Goal: Participate in discussion: Engage in conversation with other users on a specific topic

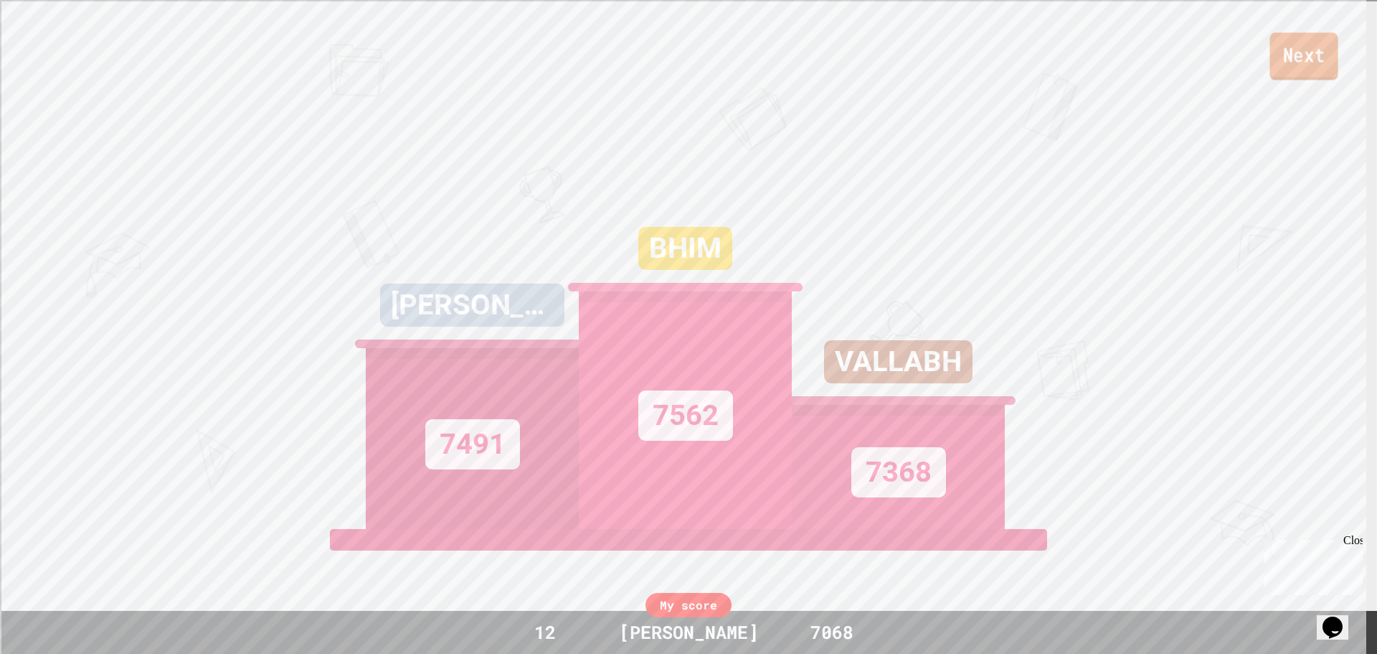
click at [1297, 68] on link "Next" at bounding box center [1304, 55] width 68 height 47
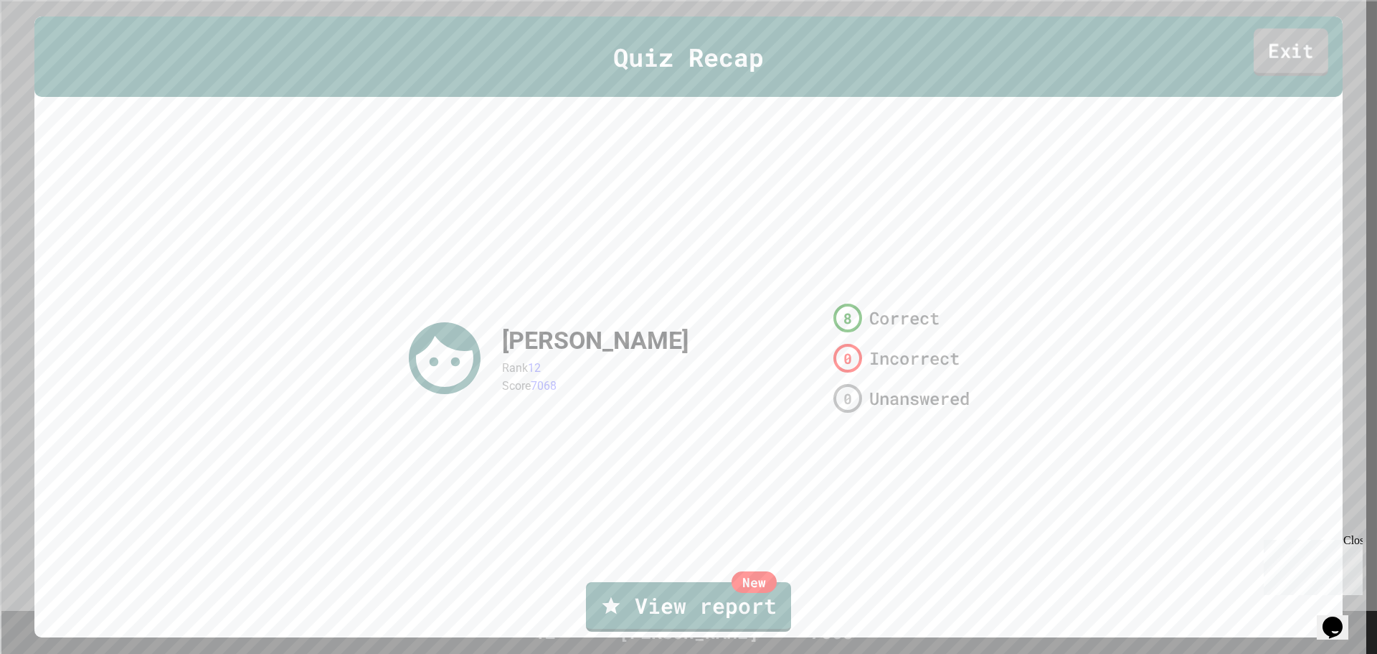
click at [1280, 44] on link "Exit" at bounding box center [1291, 51] width 75 height 47
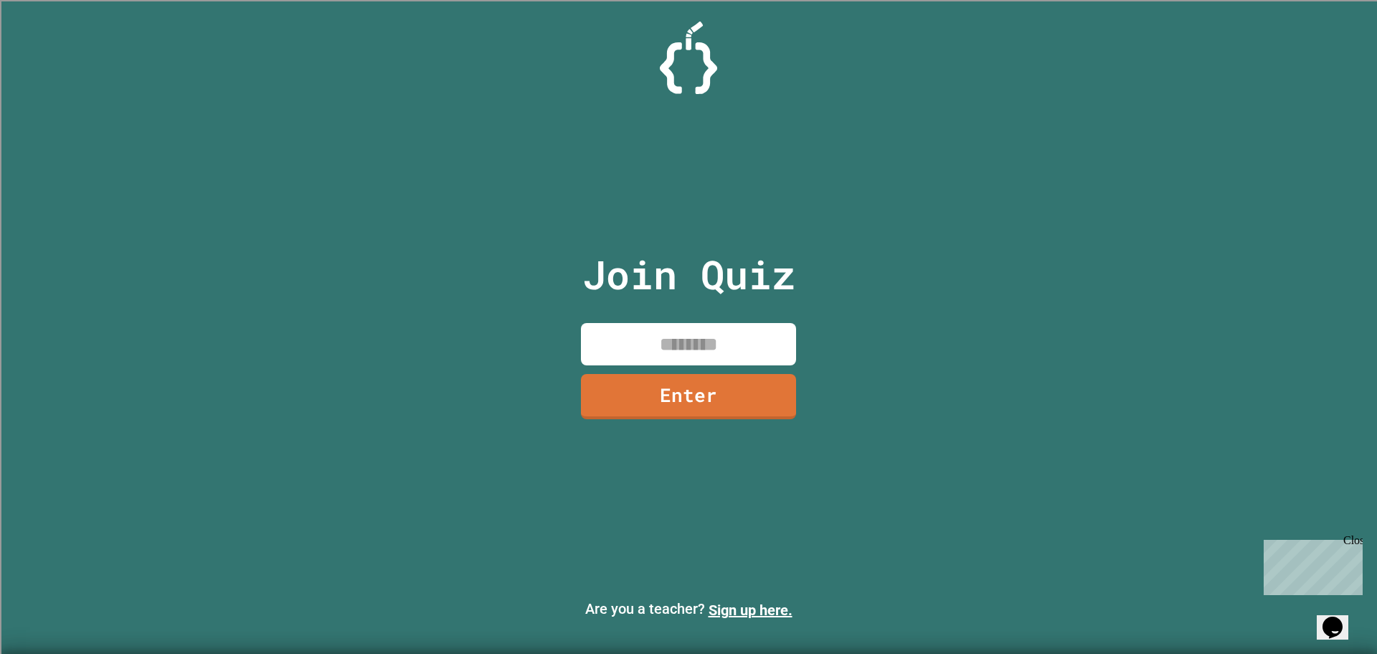
click at [694, 372] on div "Join Quiz Enter" at bounding box center [689, 327] width 242 height 582
click at [692, 326] on input at bounding box center [688, 344] width 215 height 42
type input "********"
click at [694, 385] on link "Enter" at bounding box center [689, 395] width 219 height 47
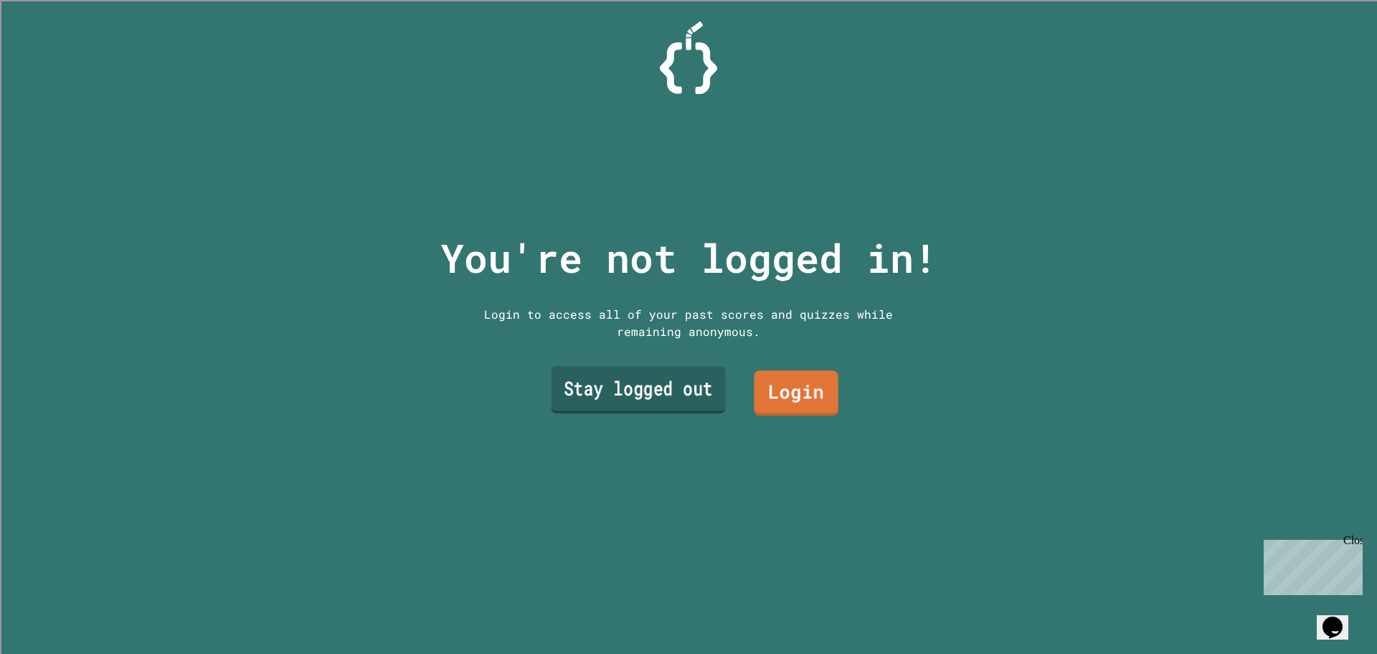
click at [669, 389] on link "Stay logged out" at bounding box center [639, 389] width 174 height 47
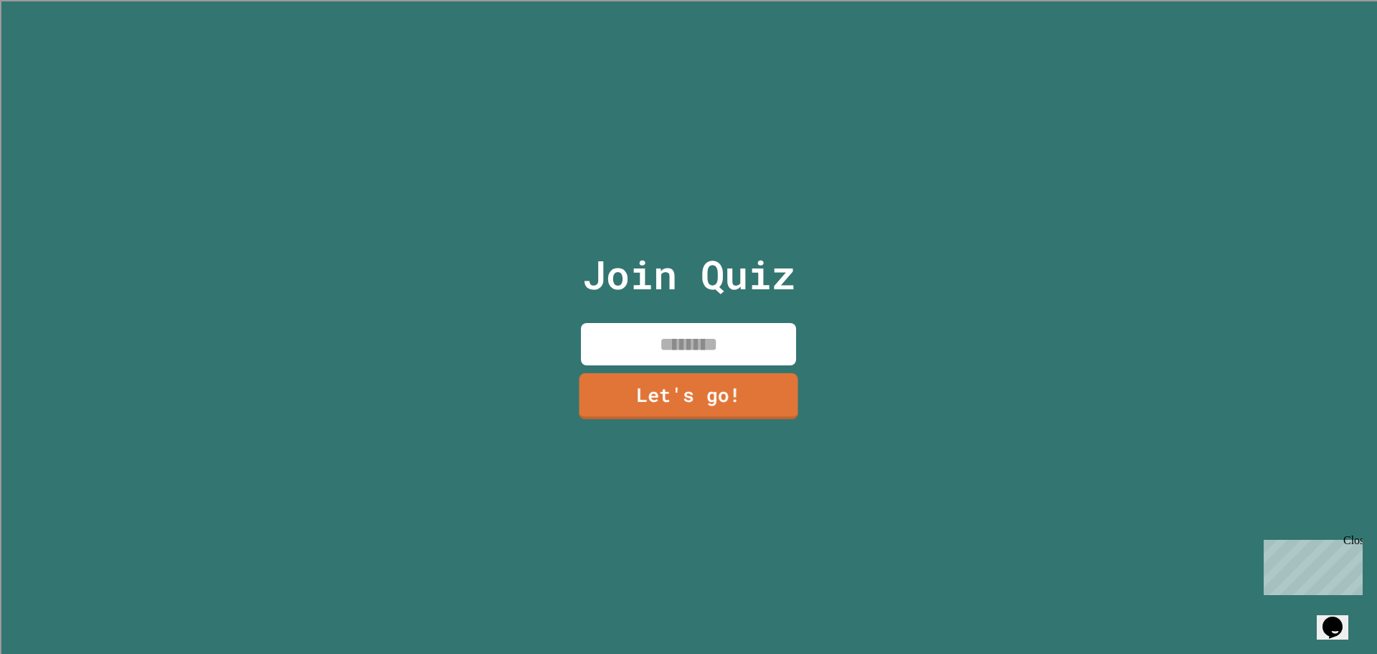
click at [660, 354] on input at bounding box center [688, 344] width 215 height 42
type input "**********"
click at [663, 385] on link "Let's go!" at bounding box center [689, 394] width 208 height 47
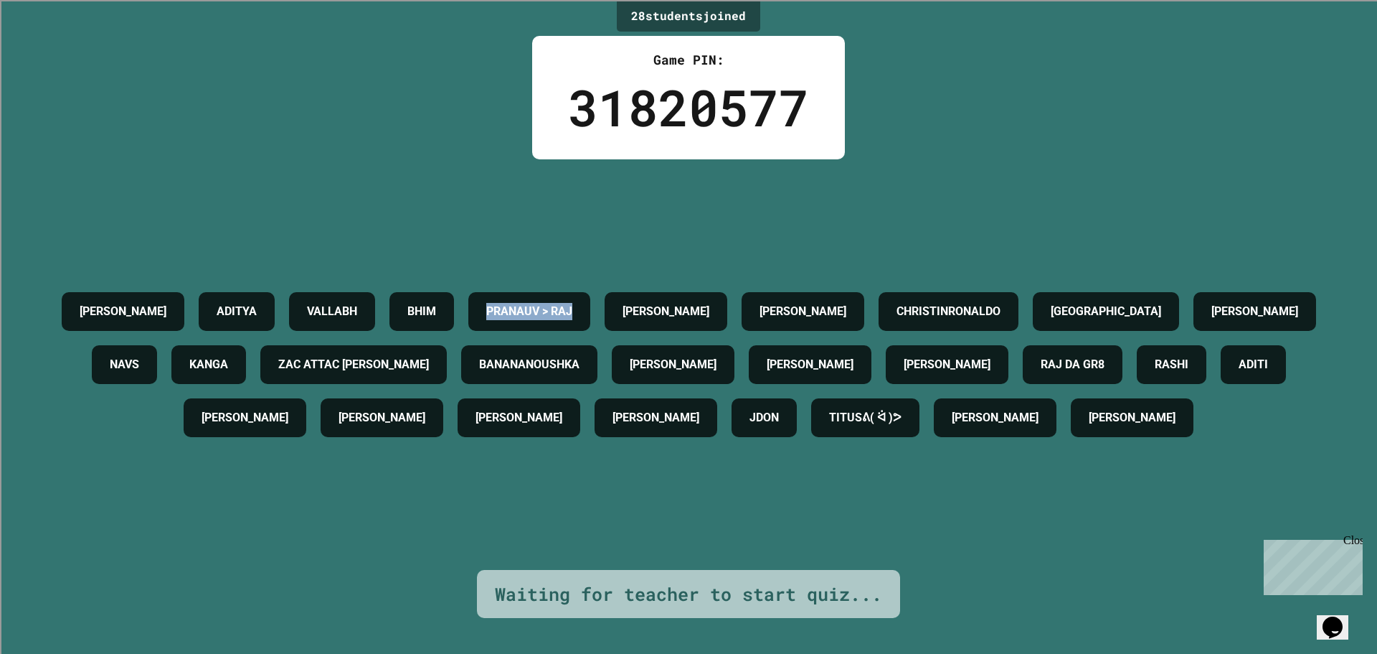
drag, startPoint x: 755, startPoint y: 262, endPoint x: 559, endPoint y: 272, distance: 196.1
click at [559, 285] on div "[PERSON_NAME] [PERSON_NAME] [PERSON_NAME] > [PERSON_NAME] [PERSON_NAME] CHRISTI…" at bounding box center [689, 364] width 1306 height 159
click at [585, 165] on div "[PERSON_NAME] [PERSON_NAME] [PERSON_NAME] > [PERSON_NAME] [PERSON_NAME] CHRISTI…" at bounding box center [689, 364] width 1306 height 410
drag, startPoint x: 372, startPoint y: 402, endPoint x: 230, endPoint y: 386, distance: 143.0
click at [1023, 384] on div "RAJ DA GR8" at bounding box center [1073, 364] width 100 height 39
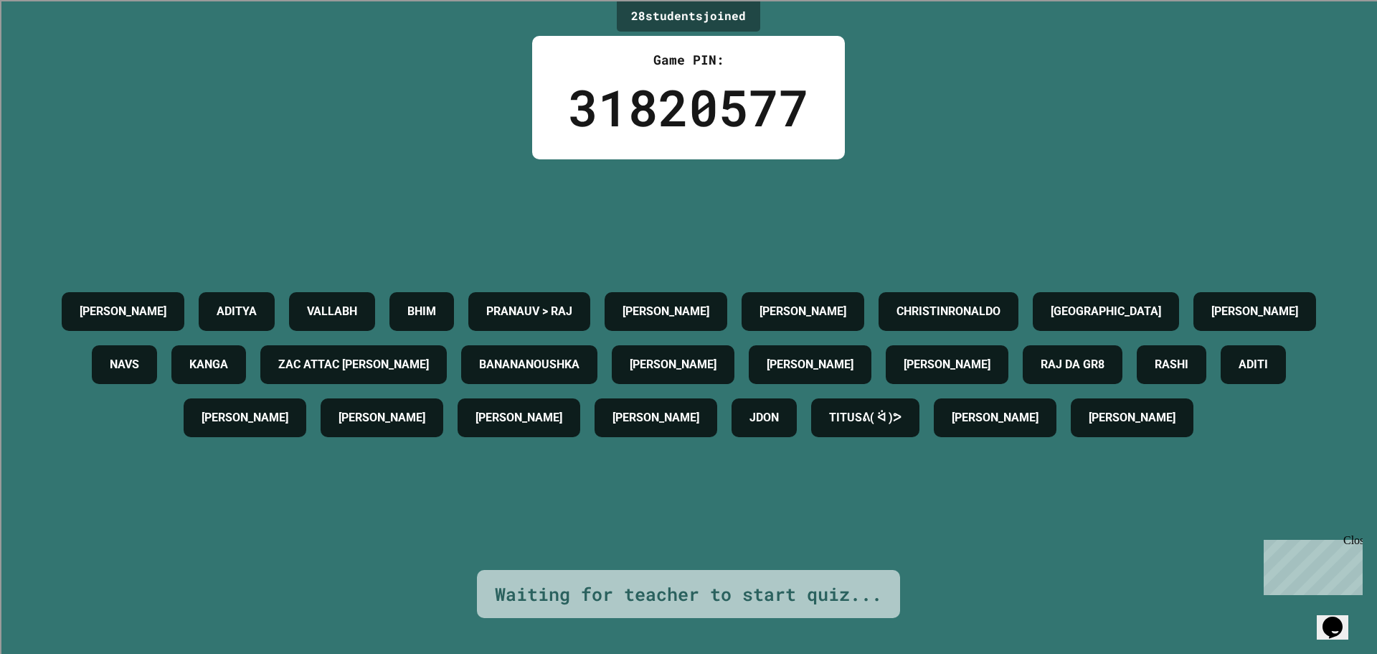
click at [387, 583] on div "28 student s joined Game PIN: 31820577 [PERSON_NAME] [PERSON_NAME] [PERSON_NAME…" at bounding box center [688, 327] width 1377 height 654
drag, startPoint x: 311, startPoint y: 393, endPoint x: 296, endPoint y: 402, distance: 17.4
click at [1041, 373] on h4 "RAJ DA GR8" at bounding box center [1073, 364] width 64 height 17
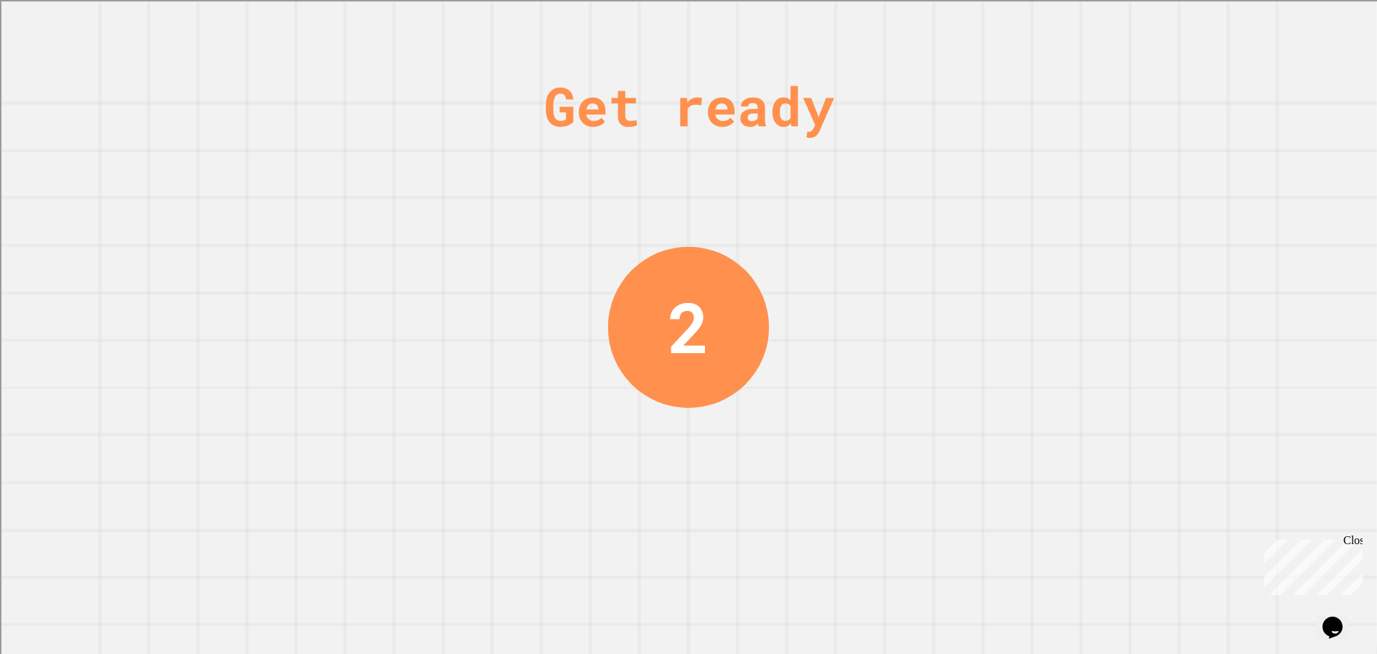
click at [684, 397] on div "Get ready 2" at bounding box center [689, 327] width 108 height 654
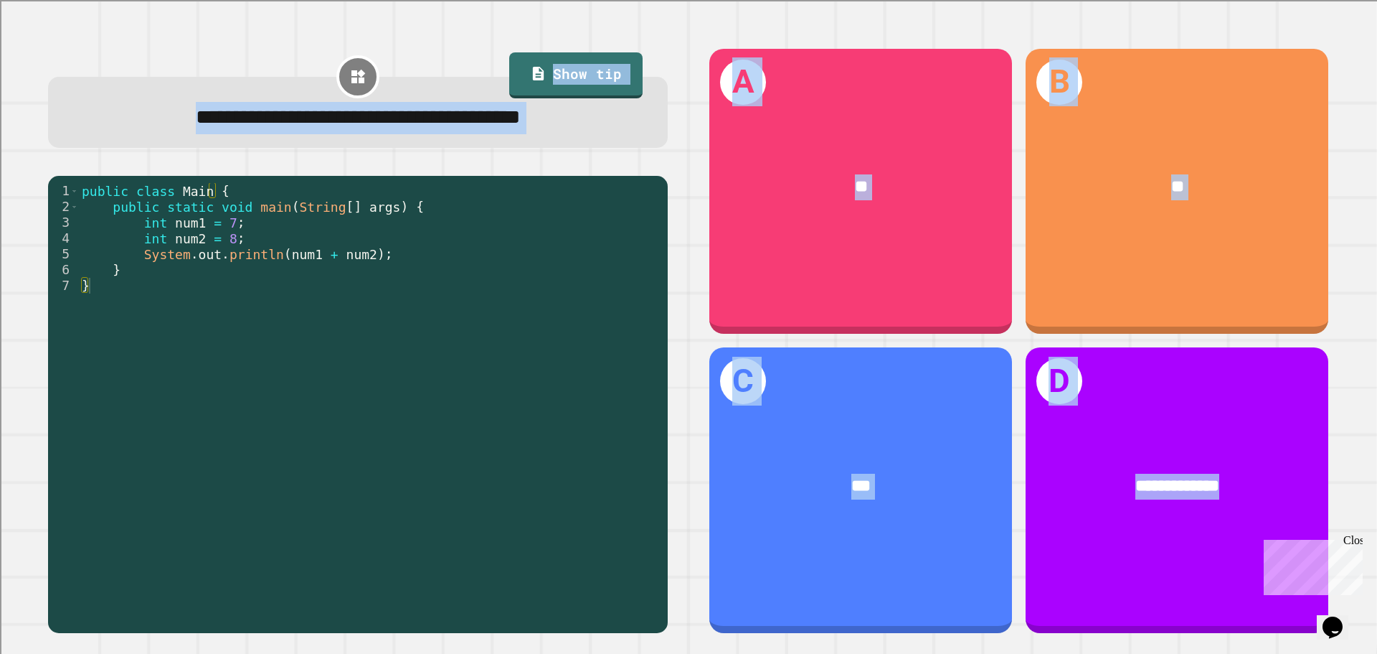
click at [309, 314] on div "public class Main { public static void main ( String [ ] args ) { int num1 = 7 …" at bounding box center [370, 404] width 582 height 442
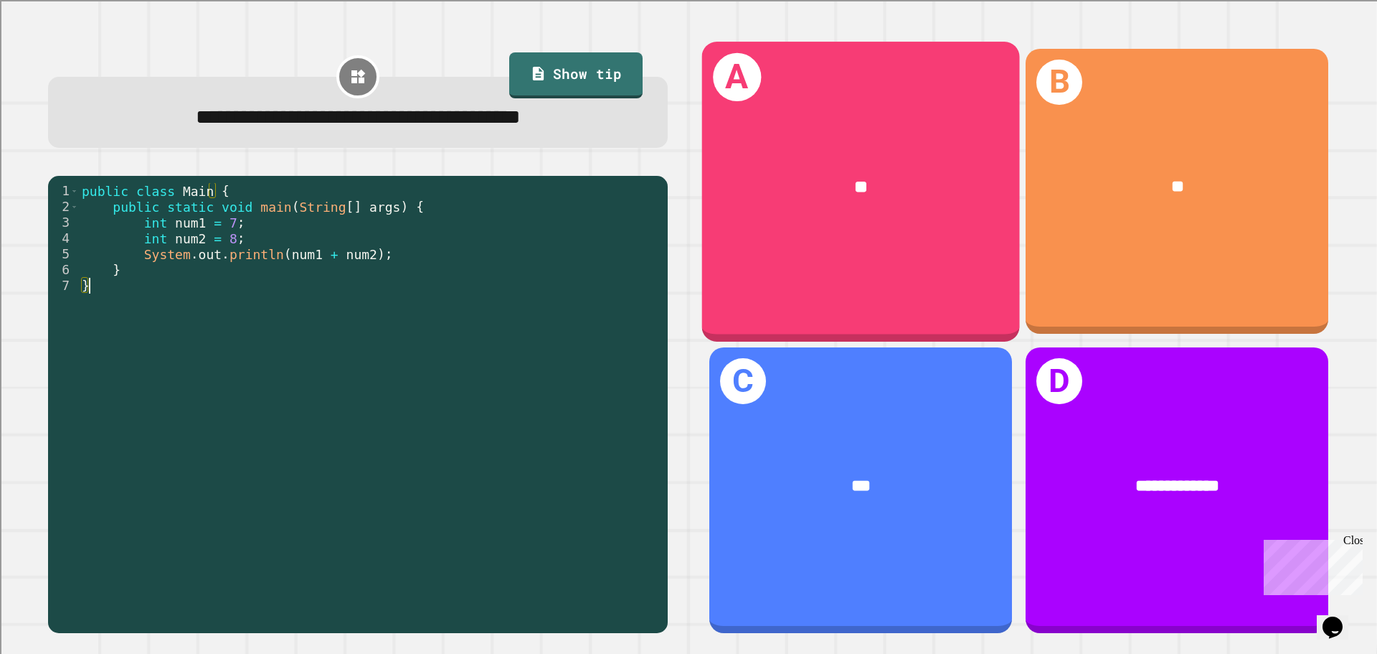
click at [758, 265] on div "A **" at bounding box center [861, 191] width 318 height 299
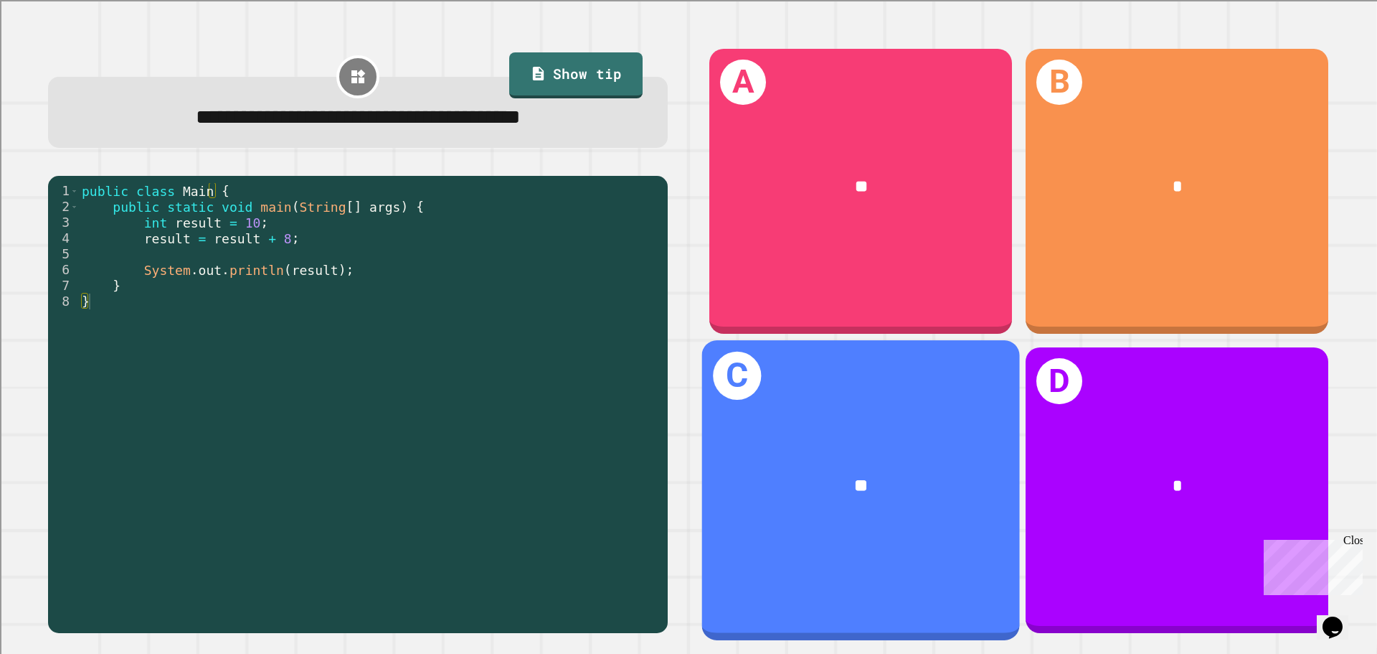
click at [880, 410] on div "C **" at bounding box center [861, 489] width 318 height 299
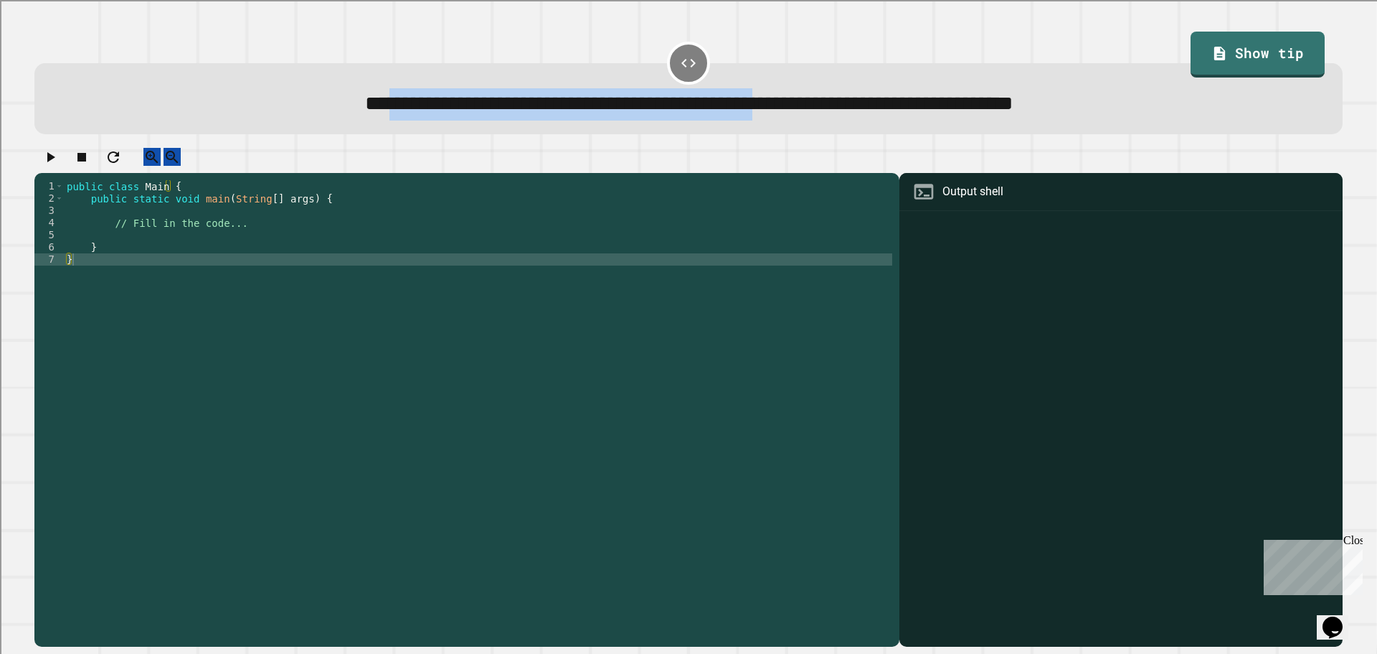
drag, startPoint x: 206, startPoint y: 115, endPoint x: 785, endPoint y: 118, distance: 578.9
click at [783, 113] on span "**********" at bounding box center [689, 103] width 648 height 20
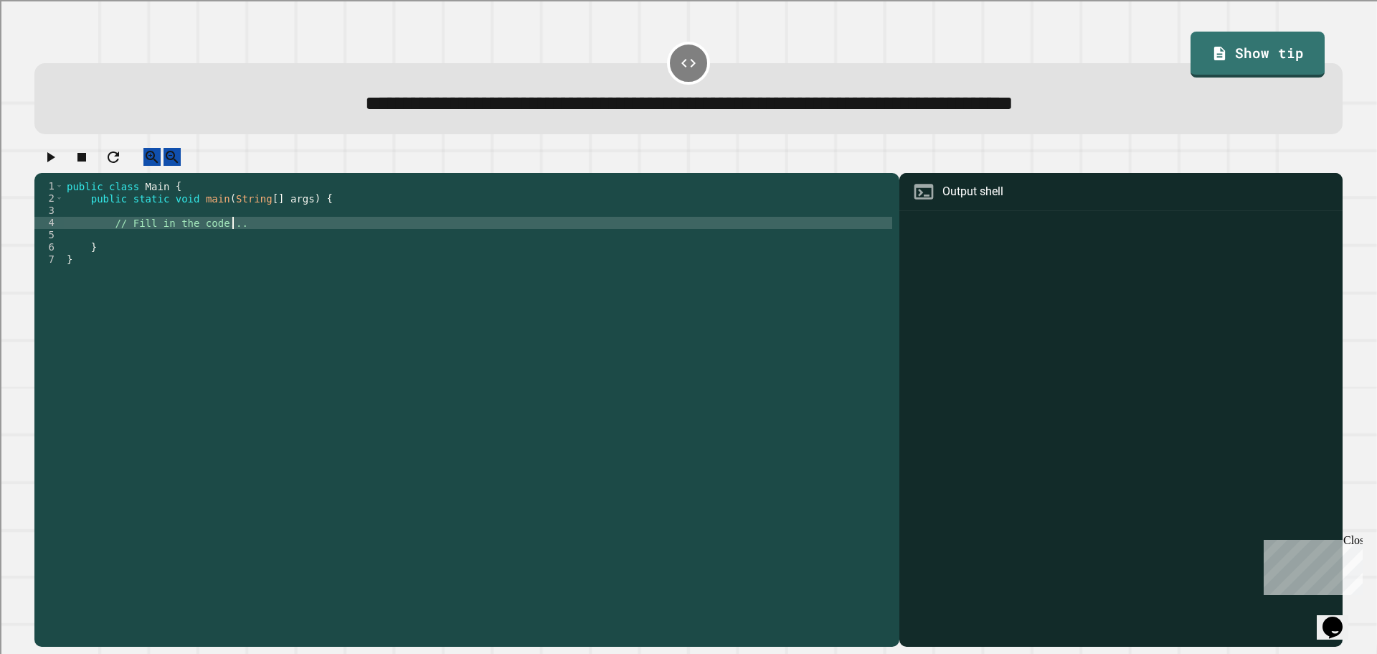
click at [250, 236] on div "public class Main { public static void main ( String [ ] args ) { // Fill in th…" at bounding box center [478, 399] width 829 height 439
type textarea "**********"
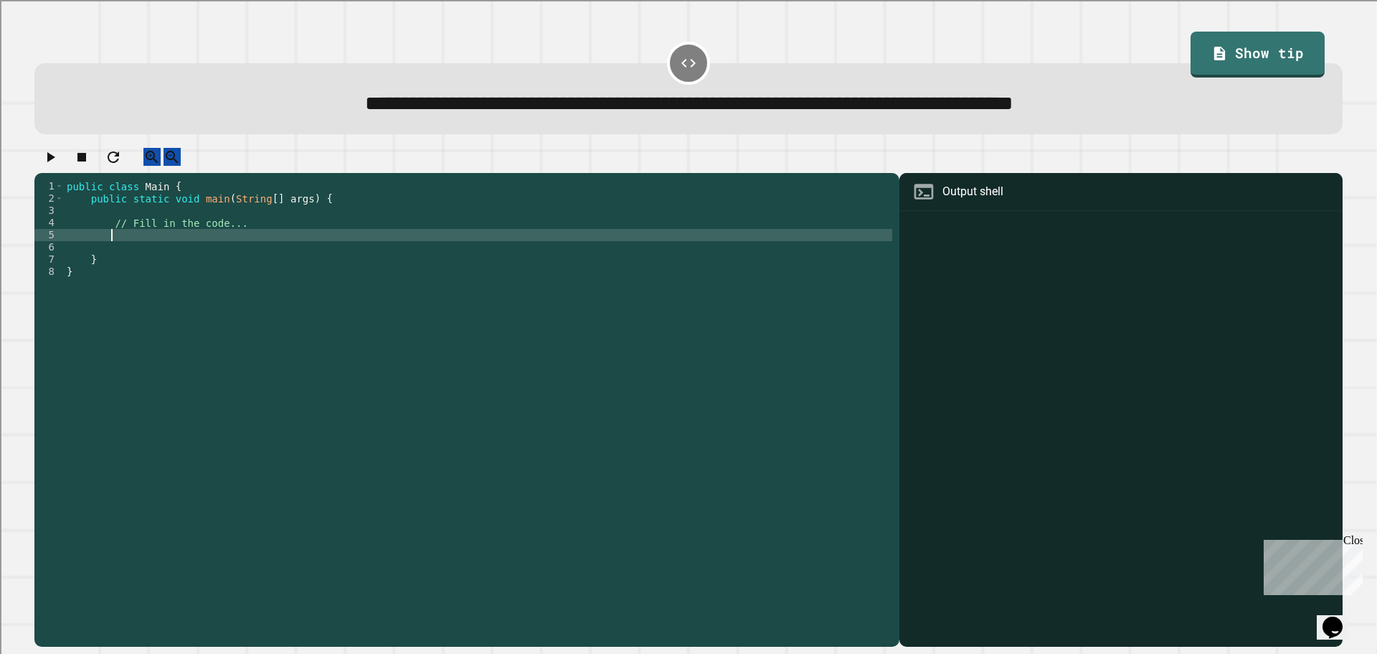
type textarea "*"
type textarea "**********"
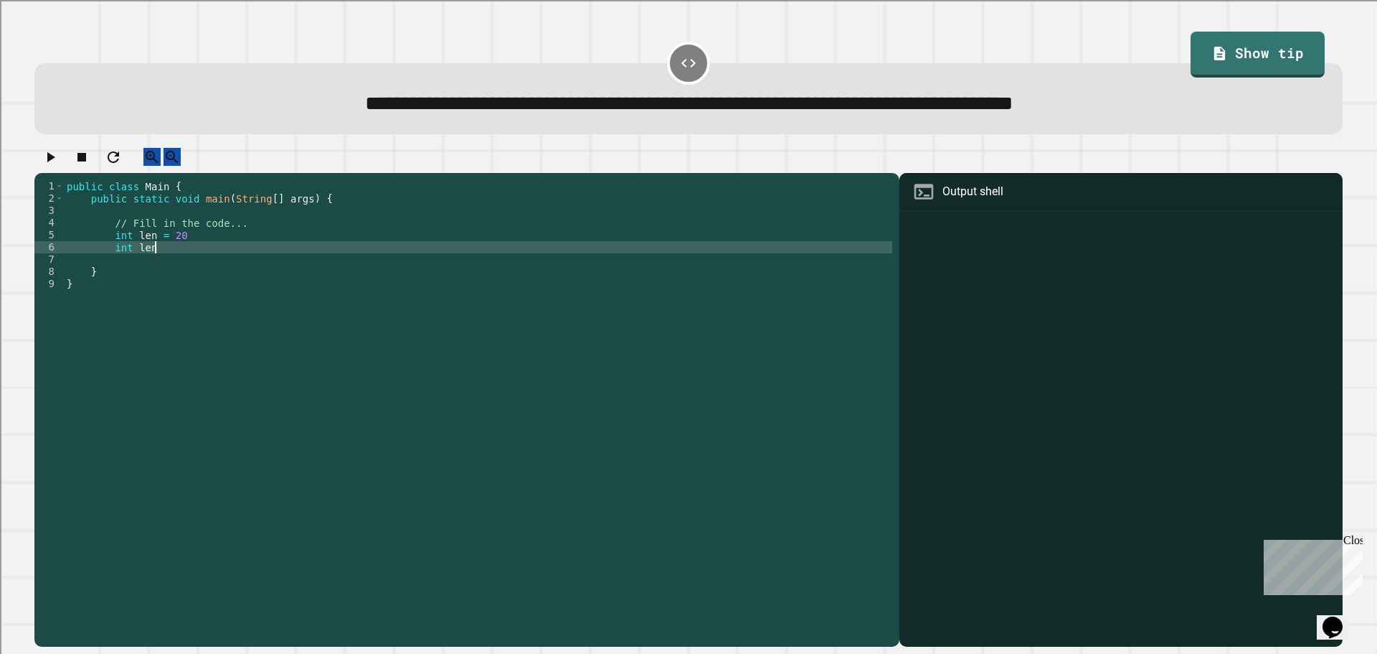
scroll to position [0, 6]
type textarea "**********"
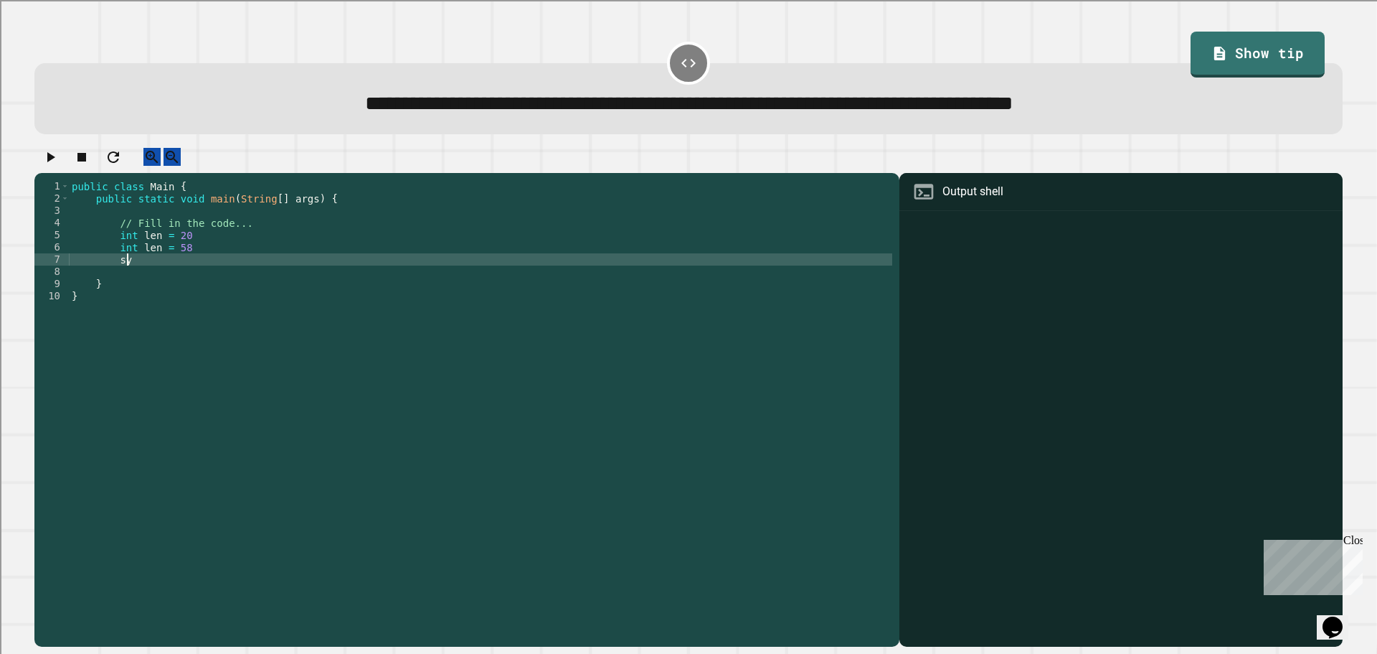
scroll to position [0, 3]
type textarea "*"
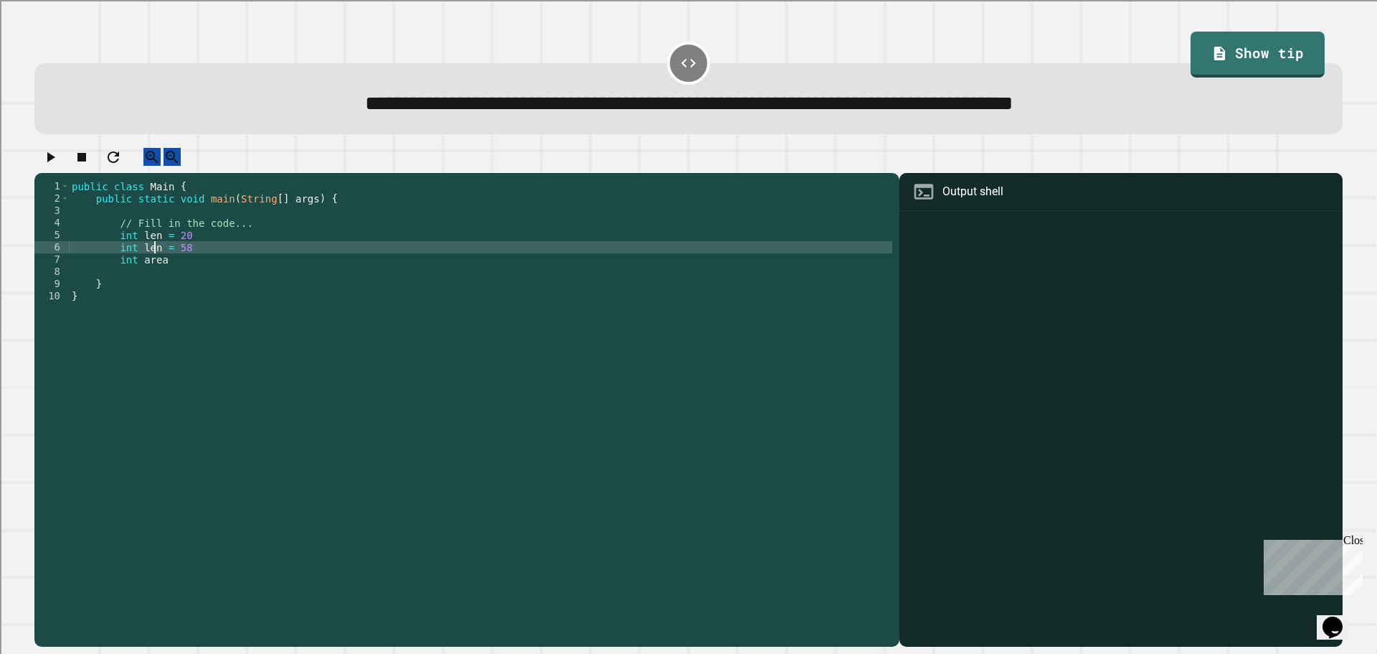
scroll to position [0, 6]
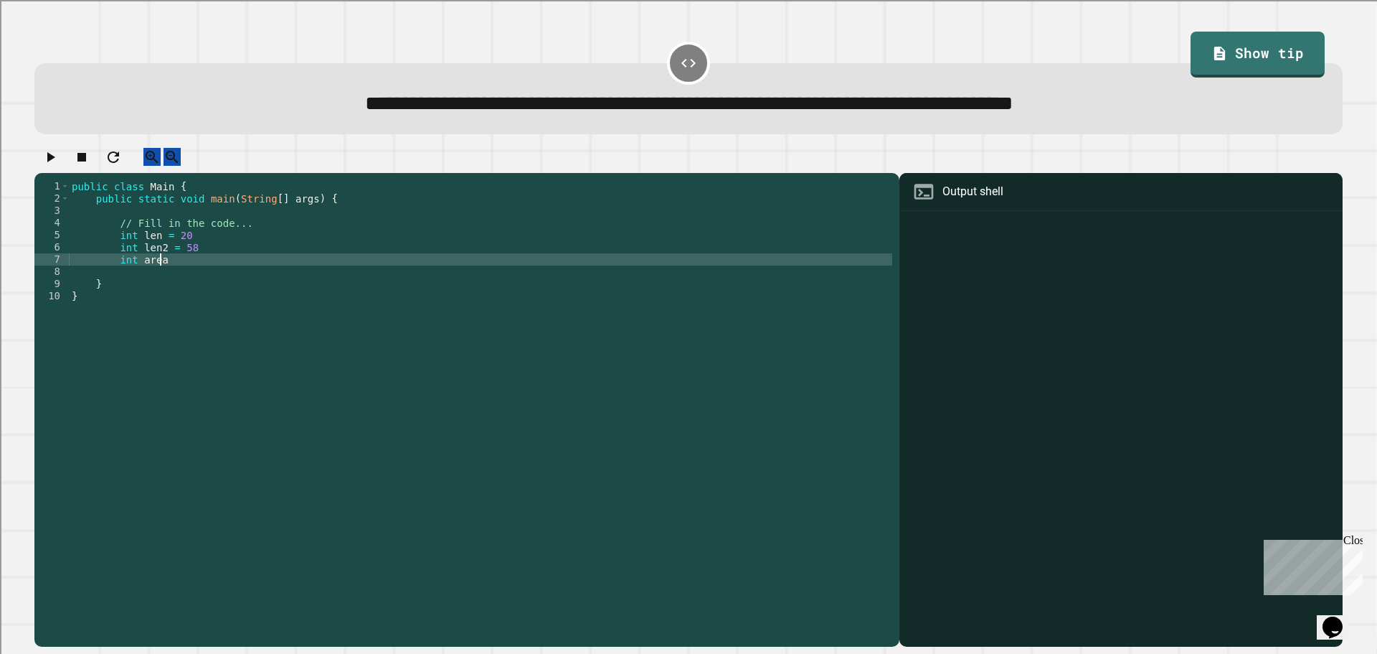
type textarea "********"
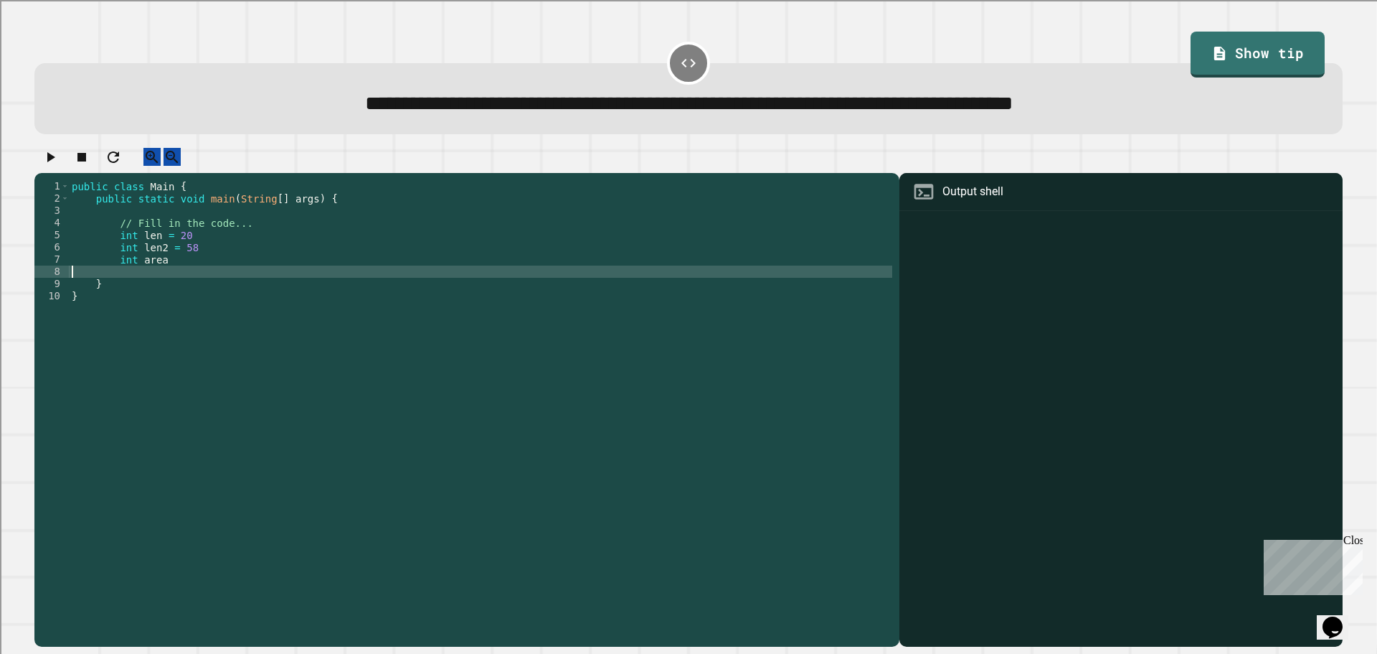
scroll to position [0, 0]
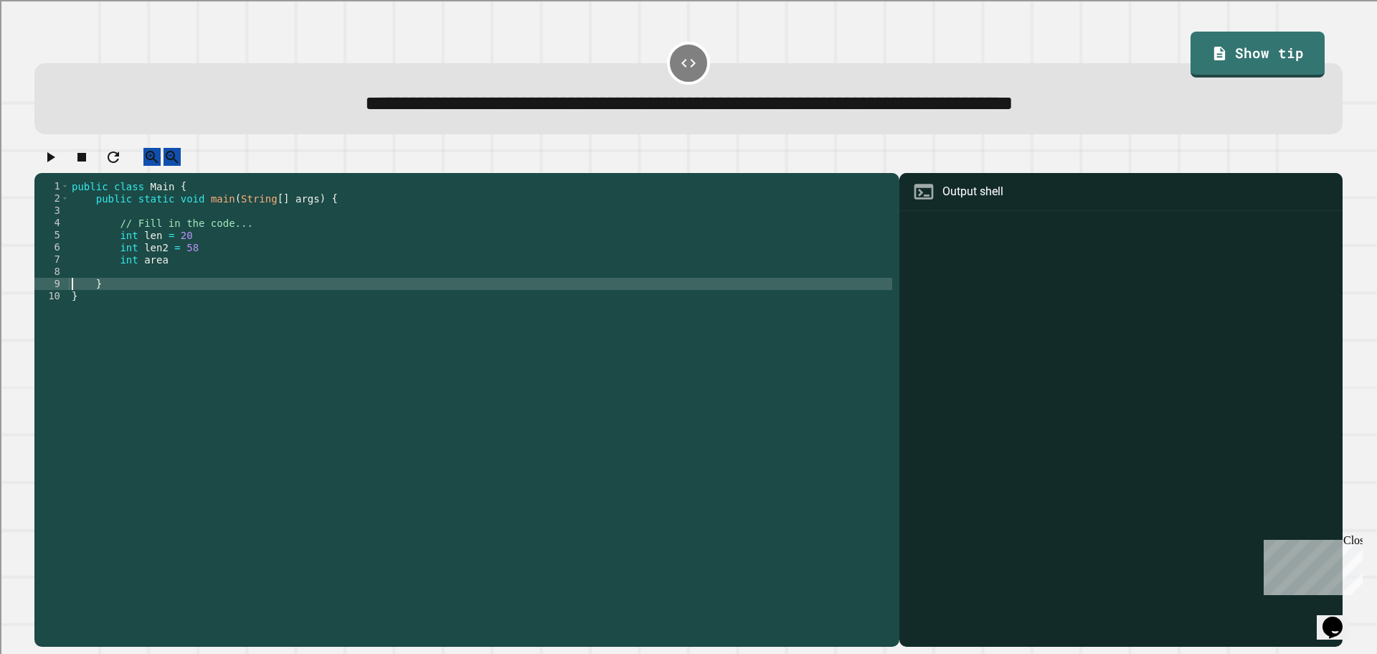
type textarea "*"
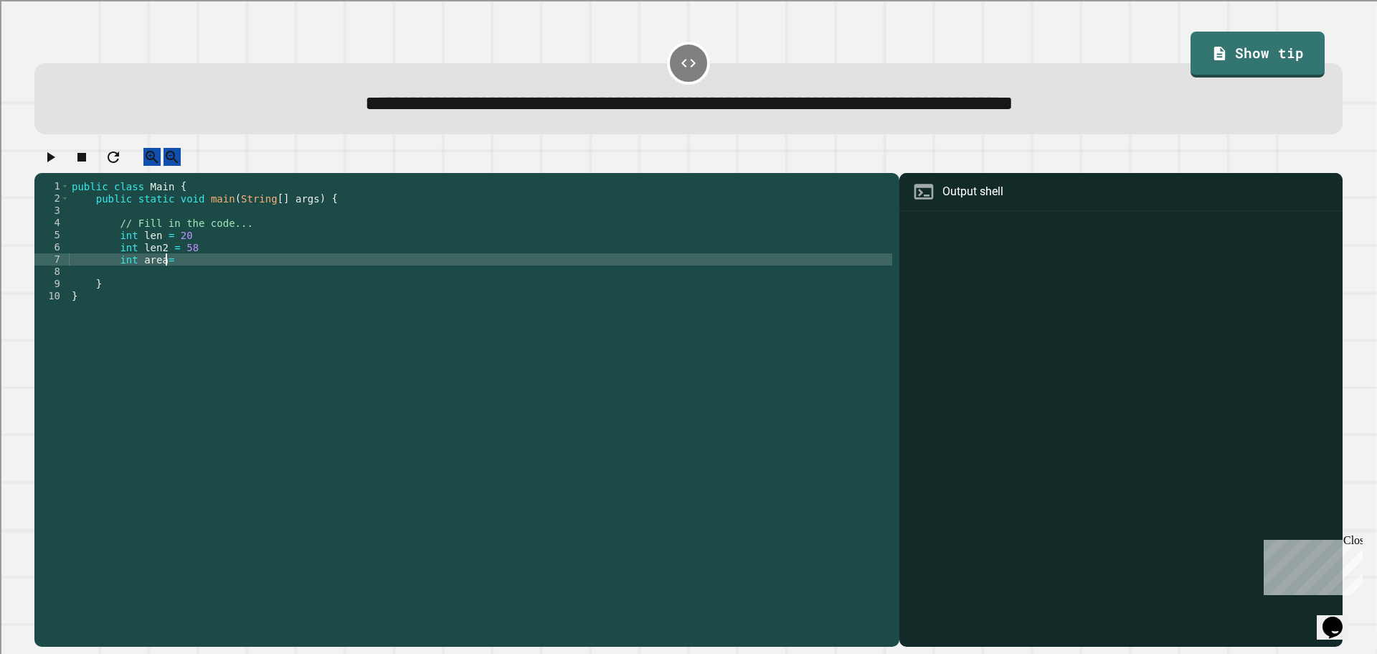
scroll to position [0, 6]
type textarea "**********"
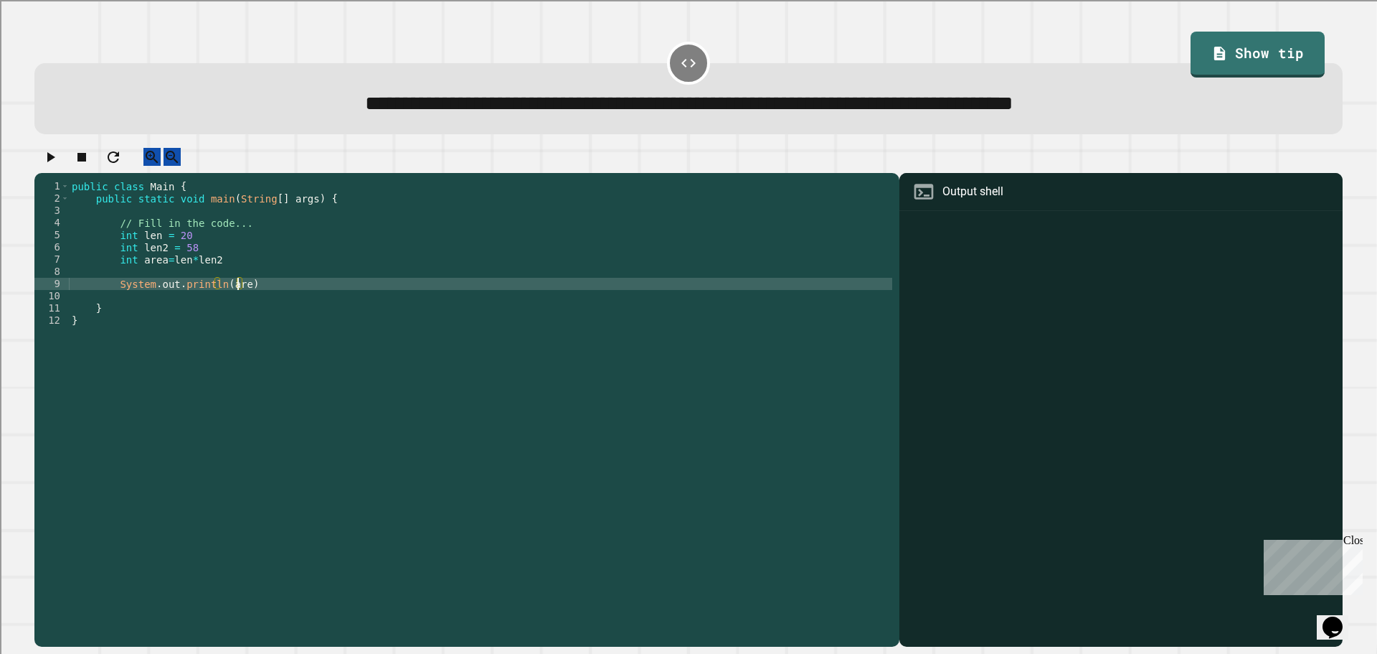
scroll to position [0, 11]
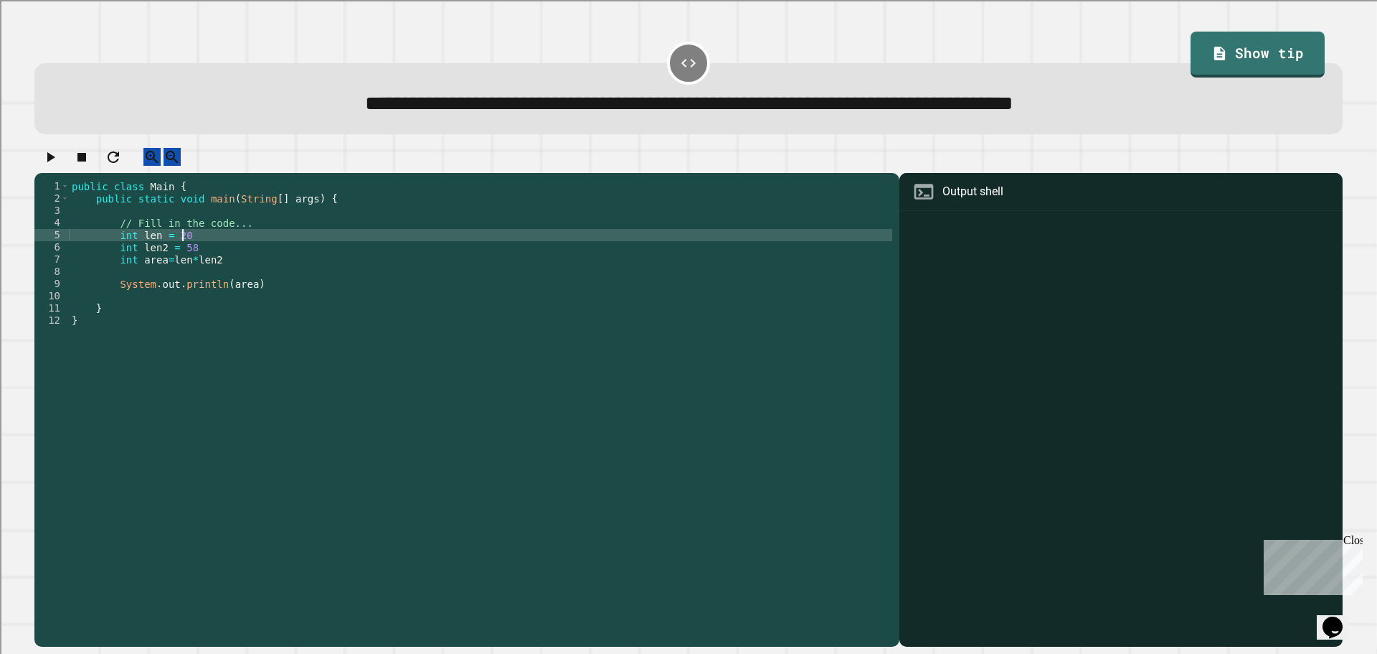
click at [222, 244] on div "public class Main { public static void main ( String [ ] args ) { // Fill in th…" at bounding box center [481, 399] width 824 height 439
click at [317, 265] on div "public class Main { public static void main ( String [ ] args ) { // Fill in th…" at bounding box center [481, 399] width 824 height 439
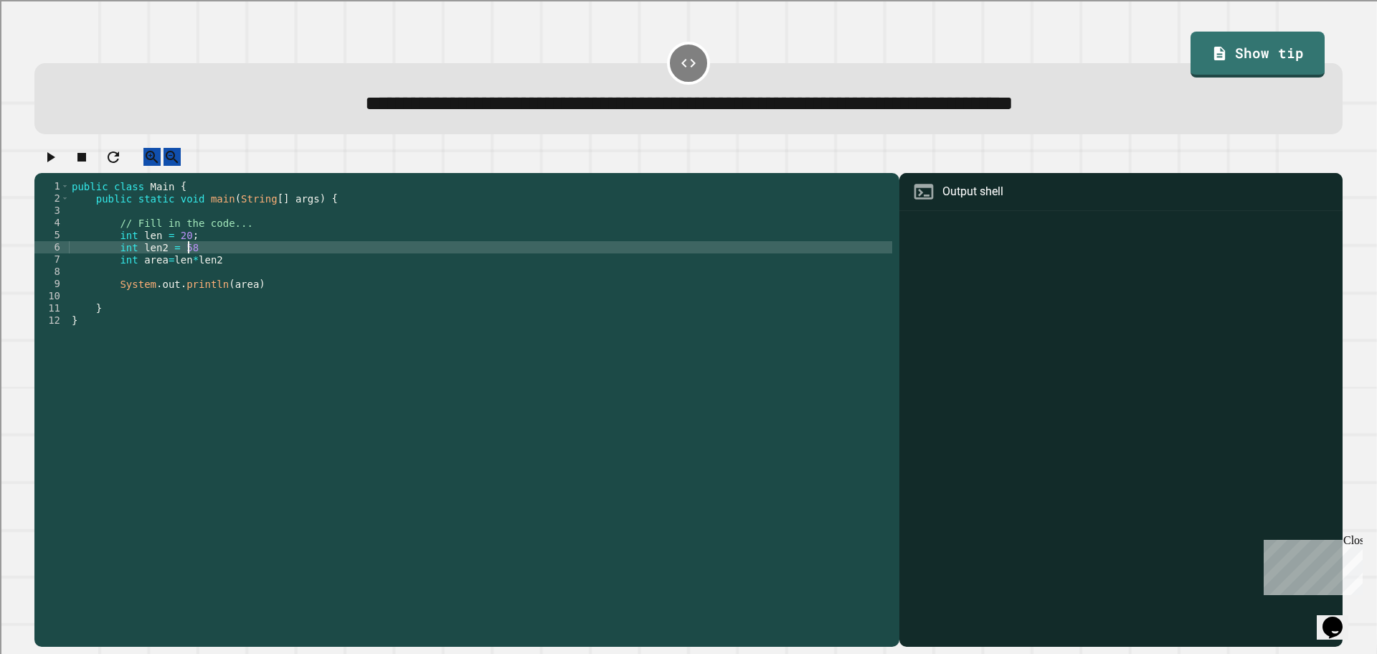
scroll to position [0, 8]
click at [300, 266] on div "public class Main { public static void main ( String [ ] args ) { // Fill in th…" at bounding box center [481, 399] width 824 height 439
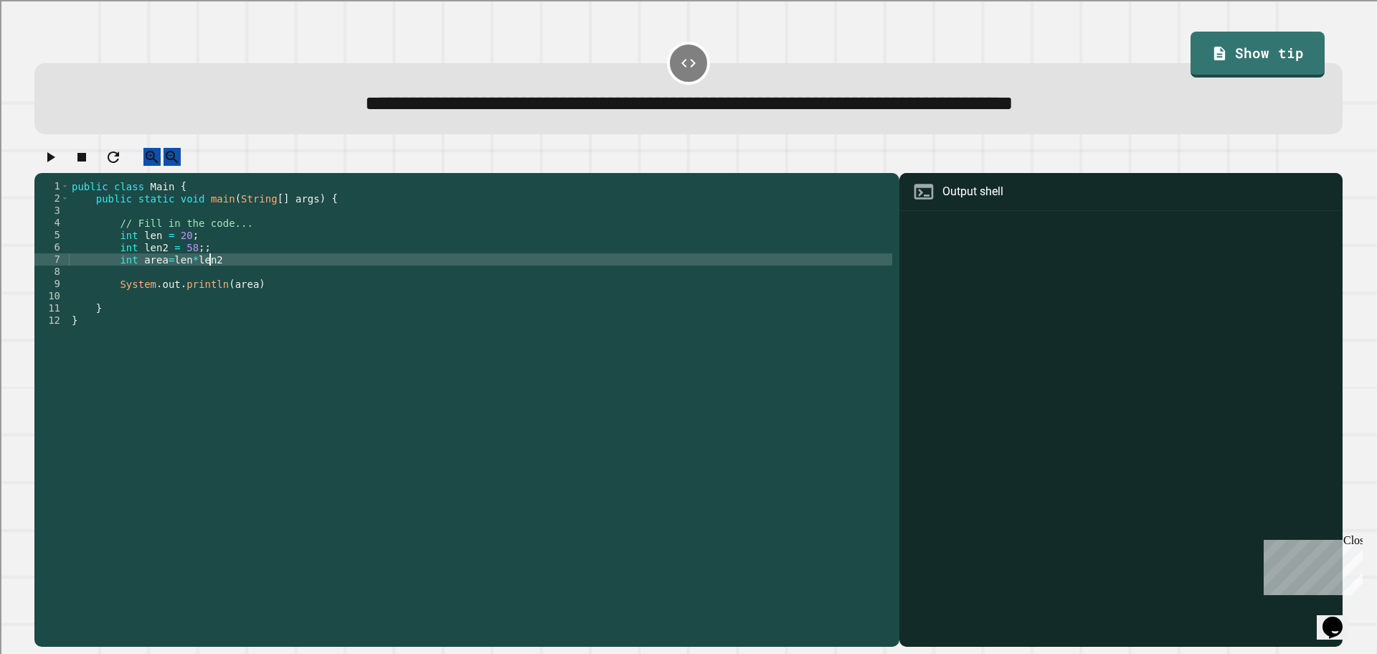
click at [296, 275] on div "public class Main { public static void main ( String [ ] args ) { // Fill in th…" at bounding box center [481, 399] width 824 height 439
click at [289, 259] on div "public class Main { public static void main ( String [ ] args ) { // Fill in th…" at bounding box center [481, 399] width 824 height 439
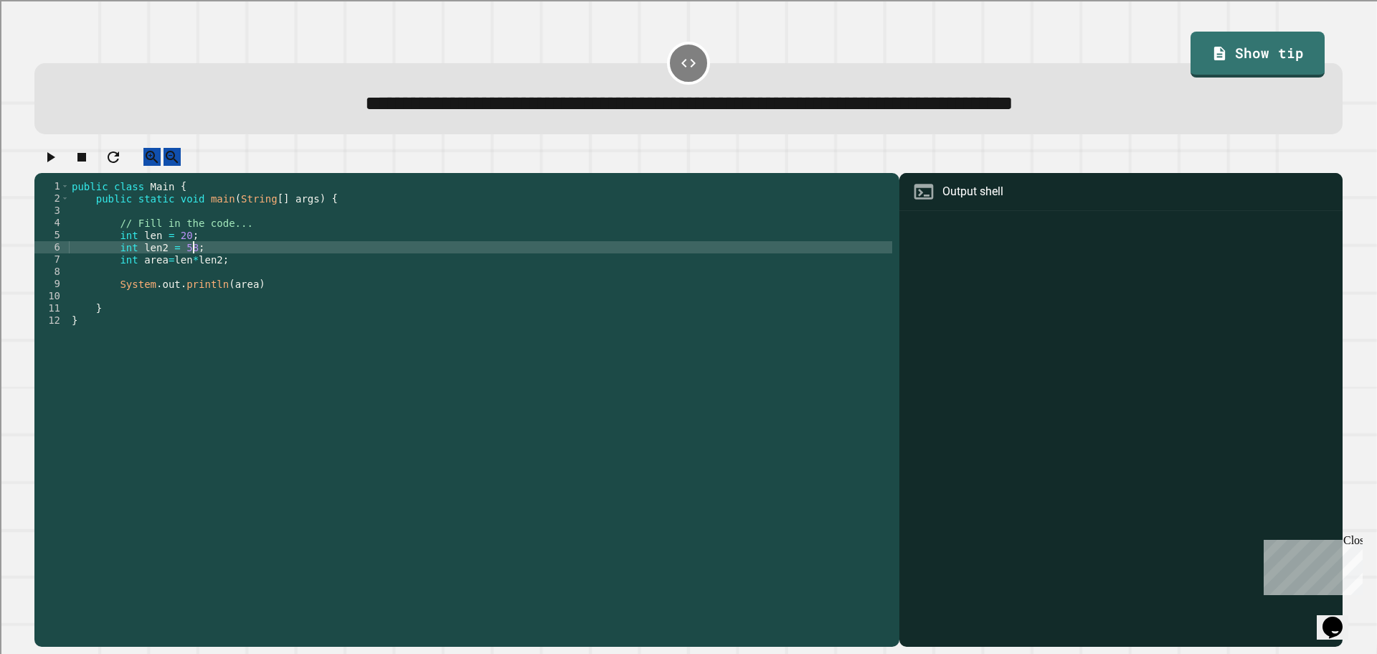
click at [281, 298] on div "public class Main { public static void main ( String [ ] args ) { // Fill in th…" at bounding box center [481, 399] width 824 height 439
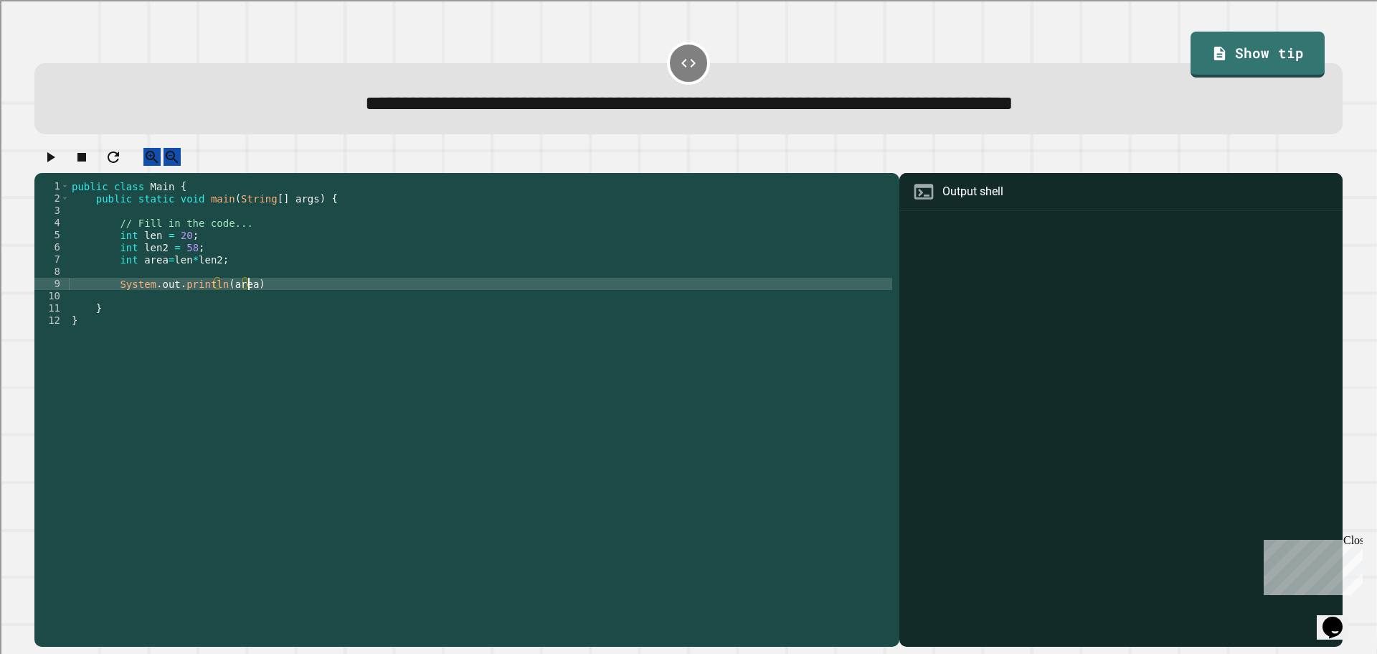
scroll to position [0, 12]
type textarea "**********"
click at [50, 166] on icon "button" at bounding box center [50, 156] width 17 height 17
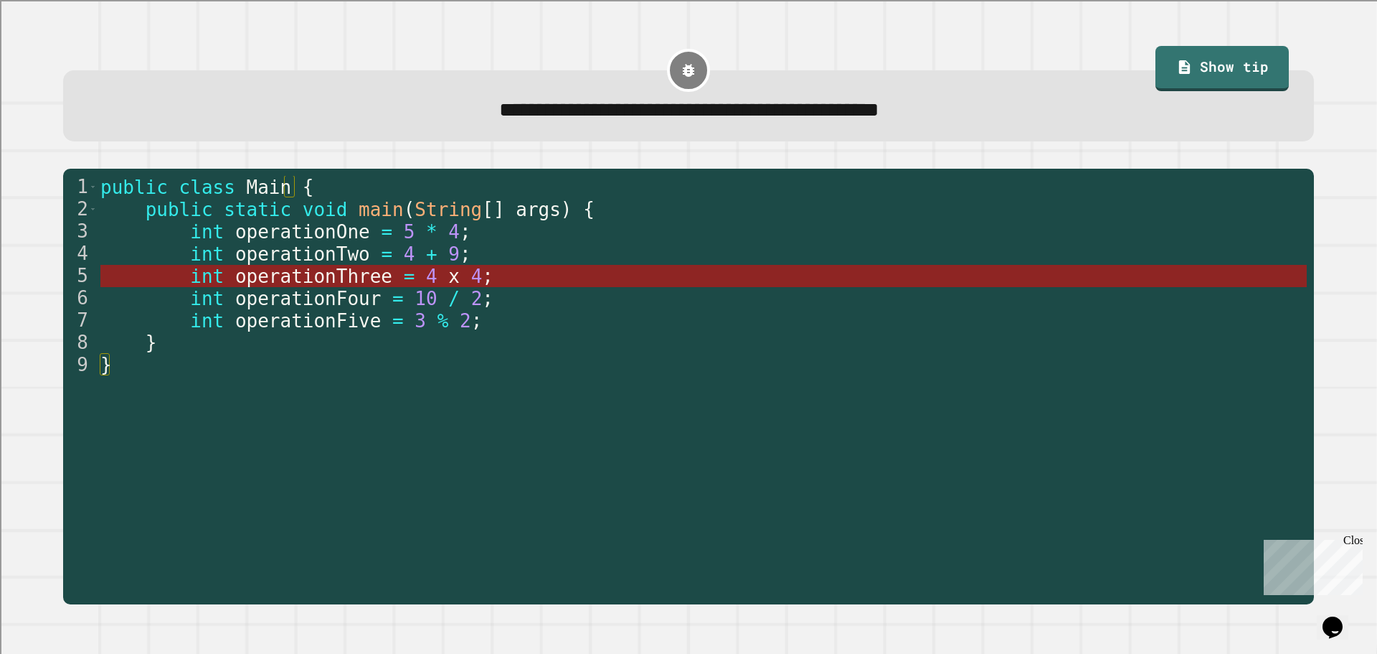
click at [329, 278] on span "operationThree" at bounding box center [313, 276] width 157 height 22
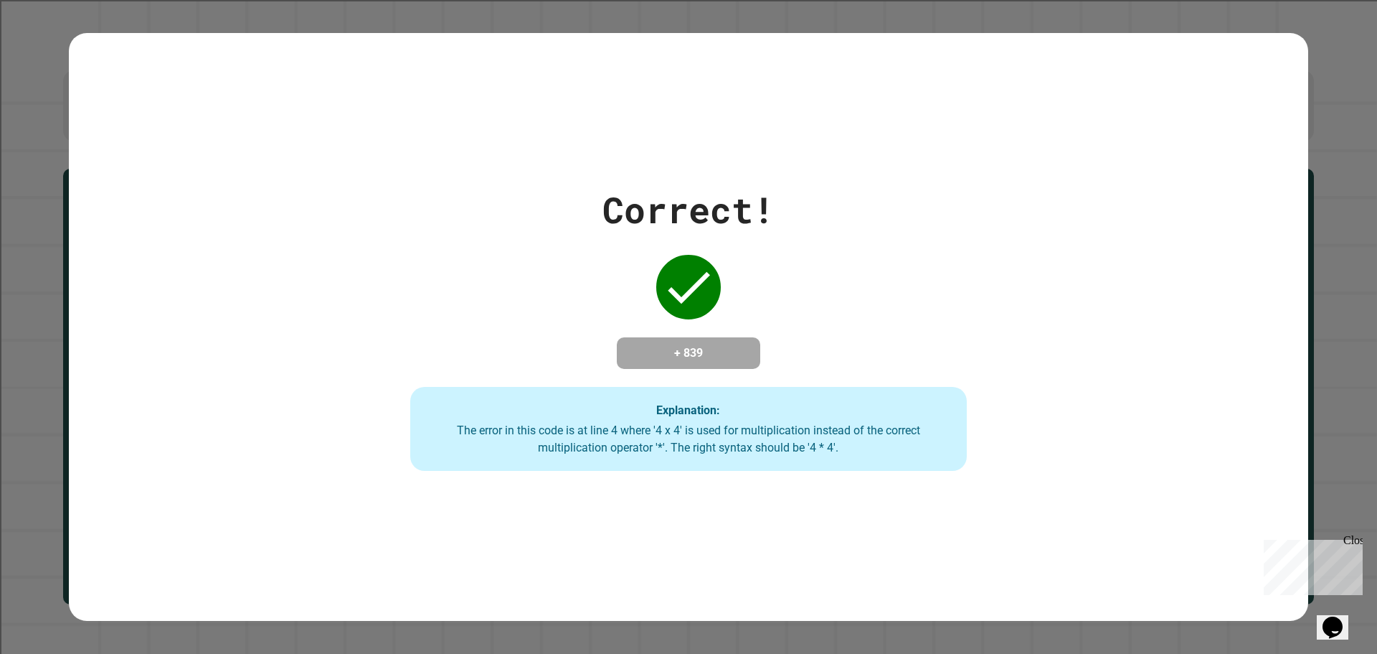
click at [729, 396] on div "Explanation: The error in this code is at line 4 where '4 x 4' is used for mult…" at bounding box center [688, 429] width 557 height 85
drag, startPoint x: 707, startPoint y: 324, endPoint x: 591, endPoint y: 313, distance: 116.7
click at [594, 320] on div "Correct! + 839 Explanation: The error in this code is at line 4 where '4 x 4' i…" at bounding box center [689, 327] width 796 height 288
click at [790, 206] on div "Correct! + 839 Explanation: The error in this code is at line 4 where '4 x 4' i…" at bounding box center [689, 327] width 796 height 288
drag, startPoint x: 783, startPoint y: 205, endPoint x: 468, endPoint y: 323, distance: 336.2
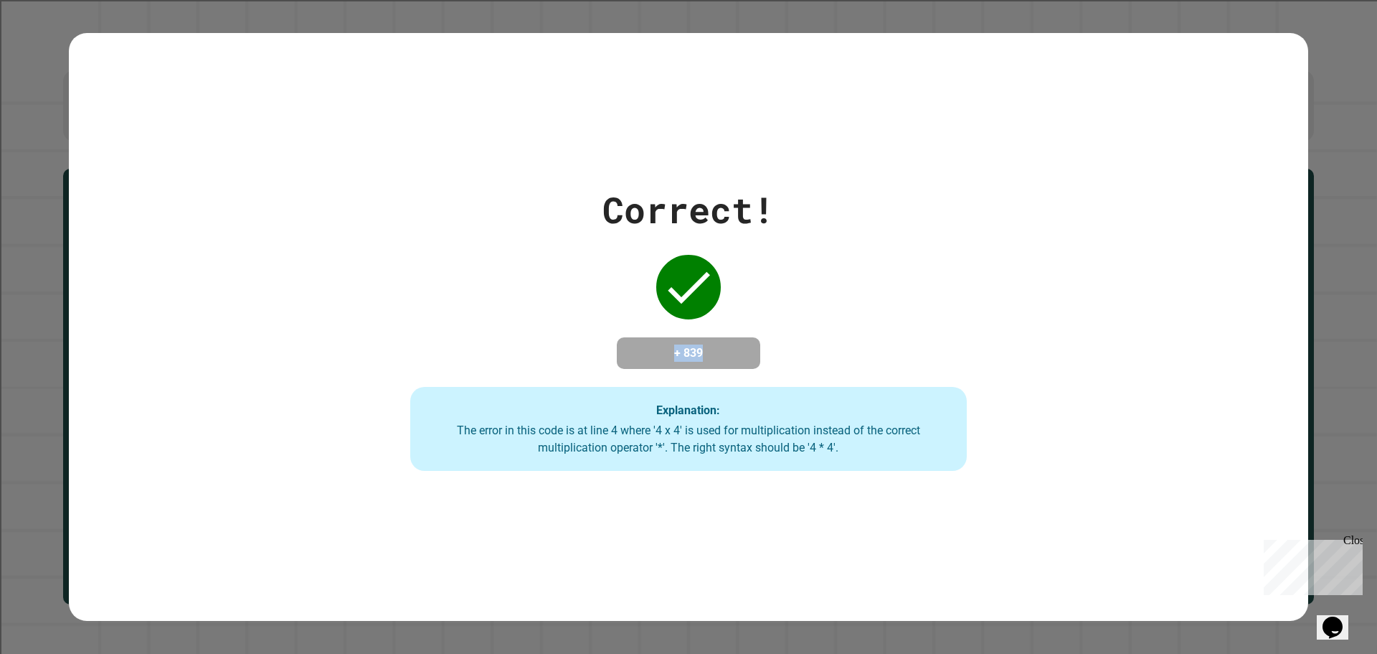
click at [463, 319] on div "Correct! + 839 Explanation: The error in this code is at line 4 where '4 x 4' i…" at bounding box center [689, 327] width 796 height 288
click at [838, 250] on div "Correct! + 839 Explanation: The error in this code is at line 4 where '4 x 4' i…" at bounding box center [689, 327] width 796 height 288
drag, startPoint x: 526, startPoint y: 154, endPoint x: 336, endPoint y: 247, distance: 211.7
click at [307, 242] on div "Correct! + 839 Explanation: The error in this code is at line 4 where '4 x 4' i…" at bounding box center [689, 327] width 796 height 288
click at [711, 245] on div "Correct! + 839 Explanation: The error in this code is at line 4 where '4 x 4' i…" at bounding box center [689, 327] width 796 height 288
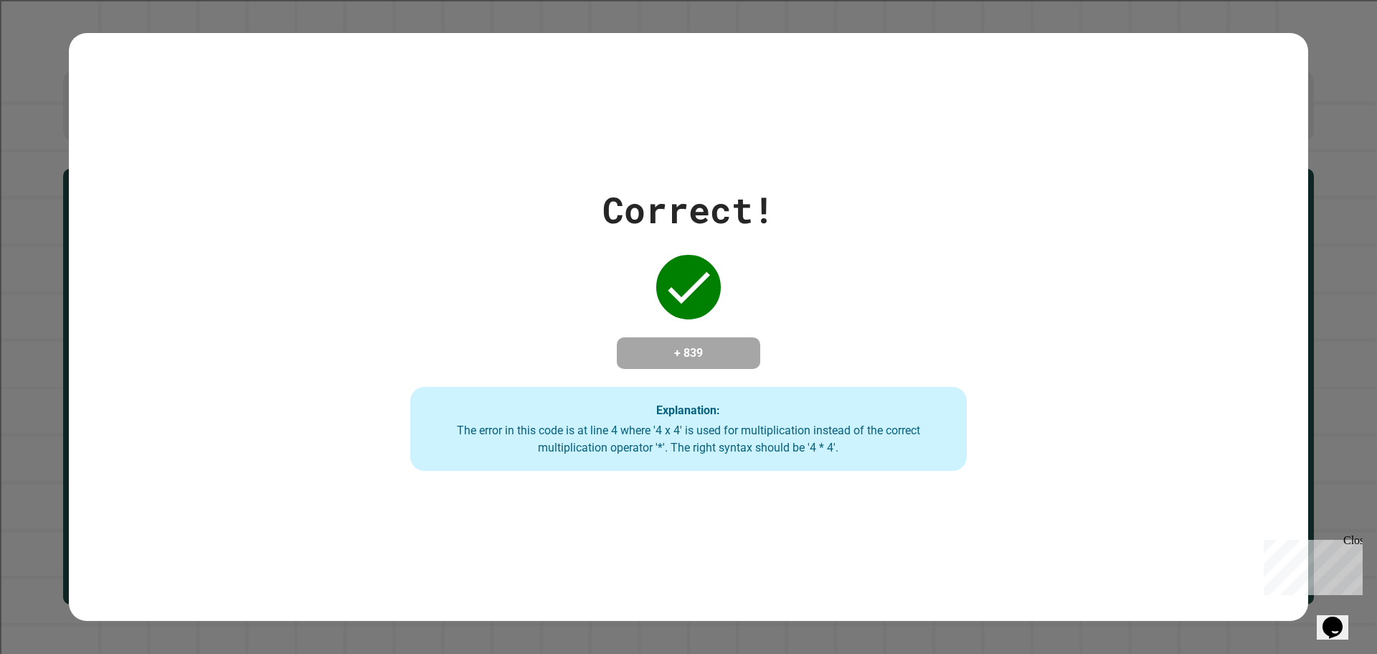
click at [734, 189] on div "Correct!" at bounding box center [689, 210] width 172 height 54
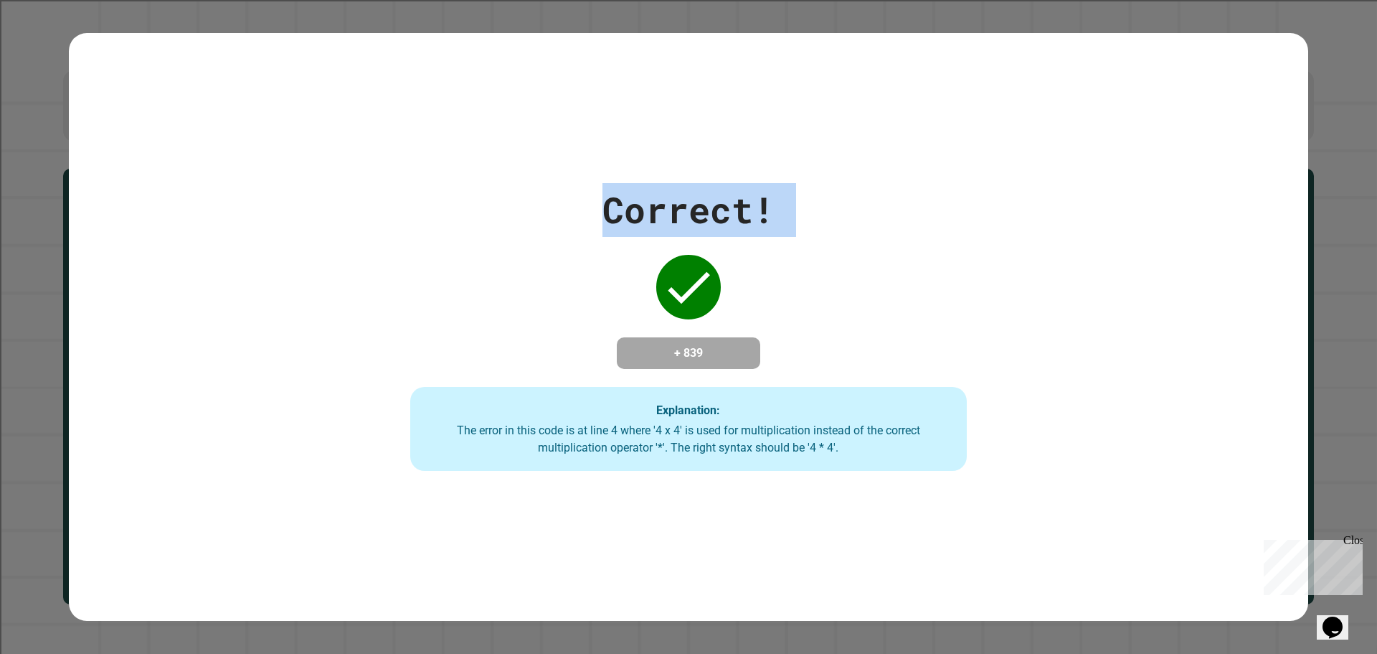
click at [734, 189] on div "Correct!" at bounding box center [689, 210] width 172 height 54
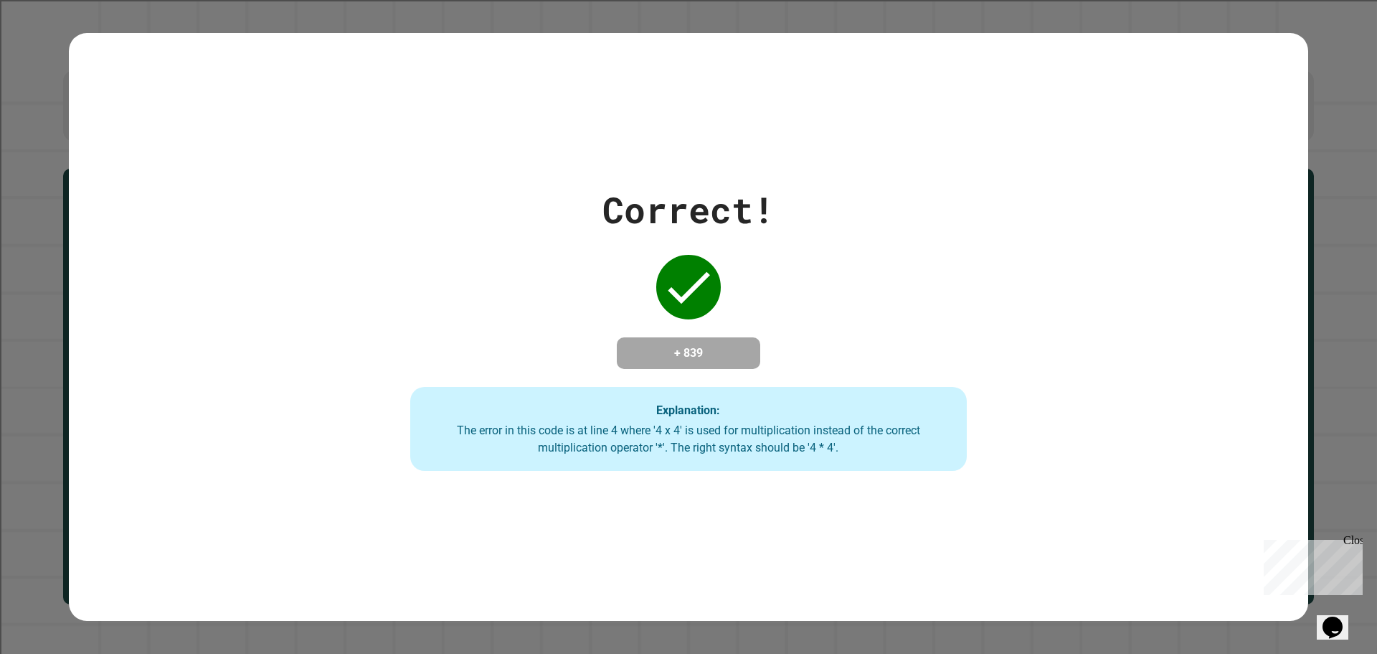
click at [734, 189] on div "Correct!" at bounding box center [689, 210] width 172 height 54
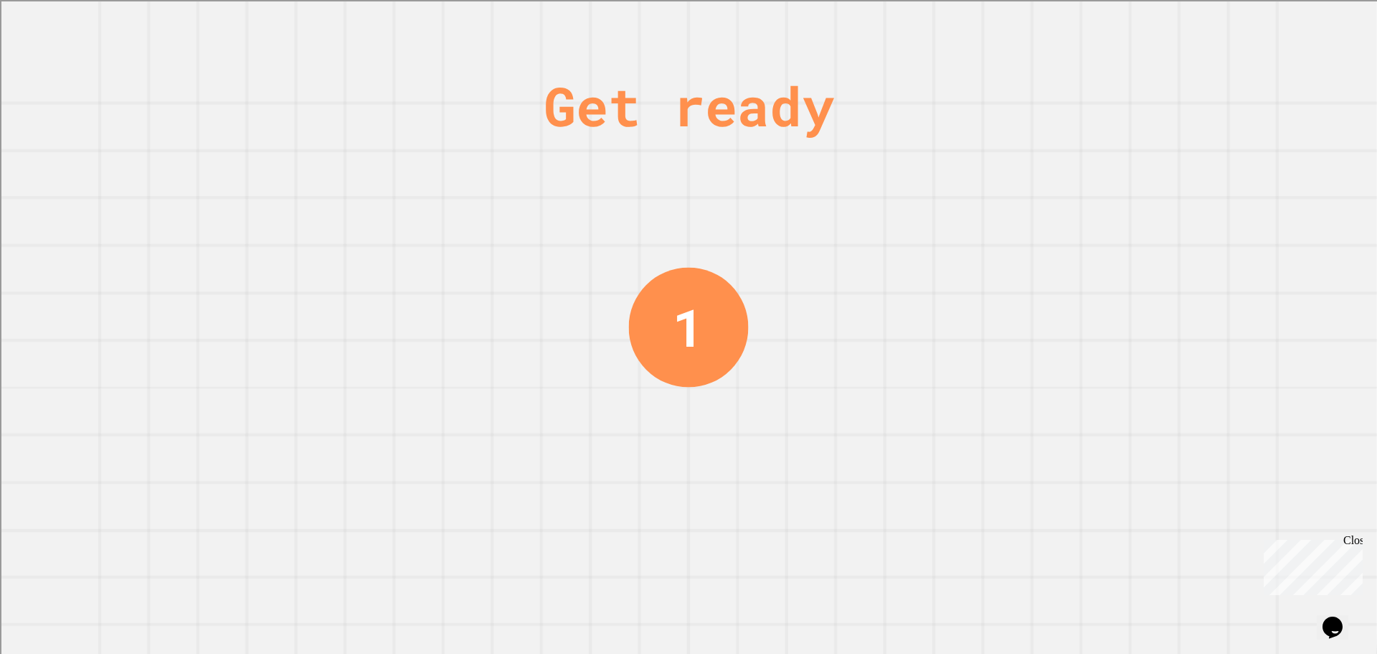
drag, startPoint x: 587, startPoint y: 397, endPoint x: 449, endPoint y: 282, distance: 179.3
click at [449, 282] on div "Get ready 1" at bounding box center [688, 327] width 1377 height 654
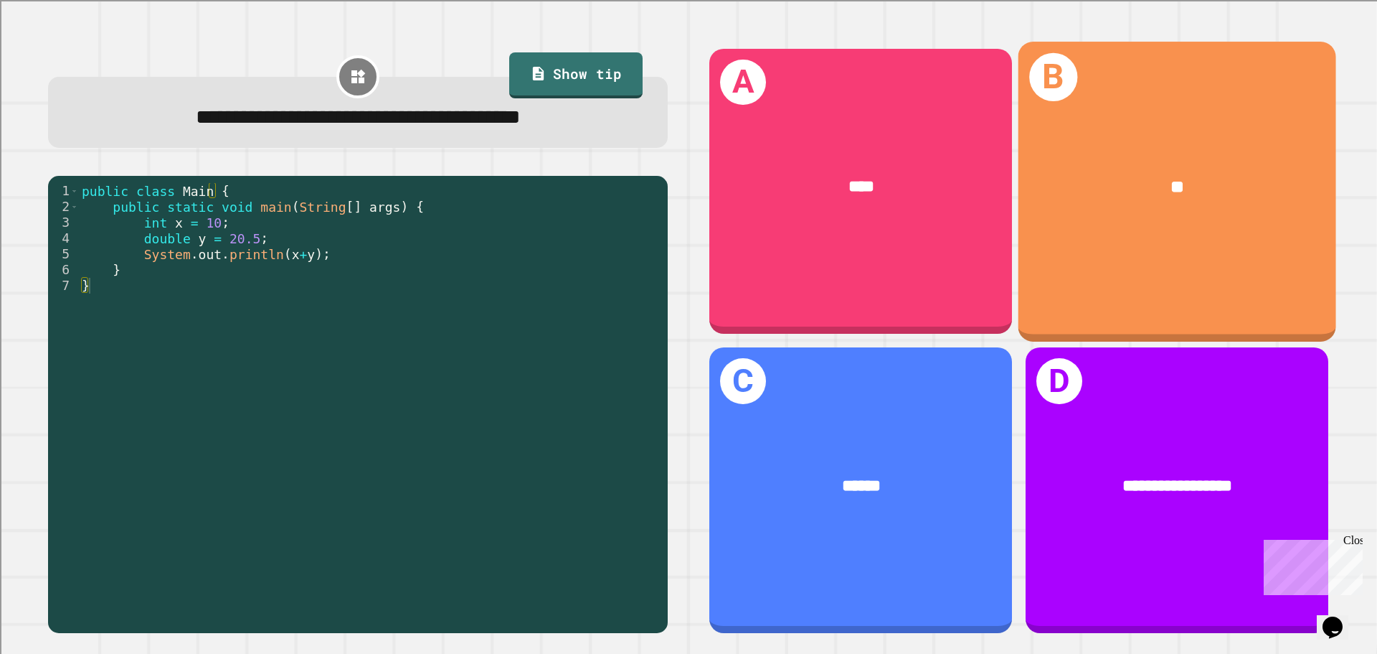
click at [1062, 222] on div "**" at bounding box center [1178, 187] width 318 height 96
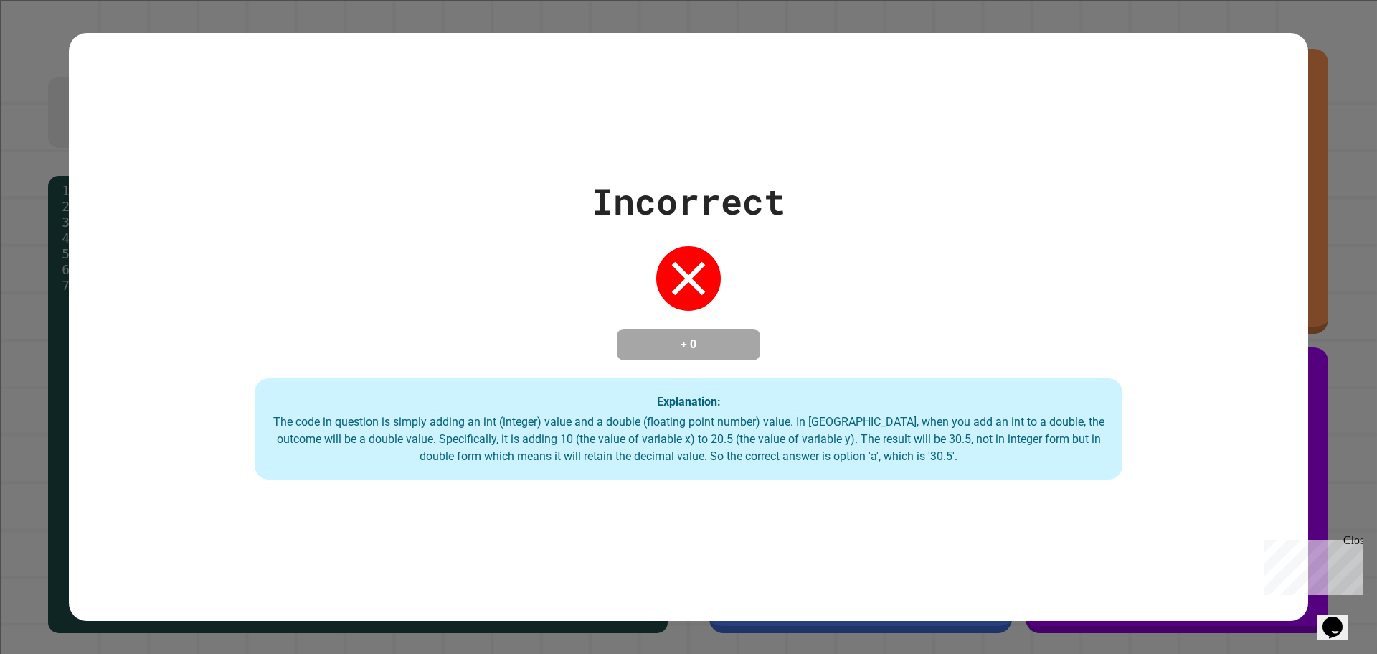
click at [885, 248] on div "Incorrect + 0 Explanation: The code in question is simply adding an int (intege…" at bounding box center [689, 327] width 1240 height 306
click at [1207, 174] on div "Incorrect + 0 Explanation: The code in question is simply adding an int (intege…" at bounding box center [689, 327] width 1240 height 306
click at [1155, 178] on div "Incorrect + 0 Explanation: The code in question is simply adding an int (intege…" at bounding box center [689, 327] width 1240 height 306
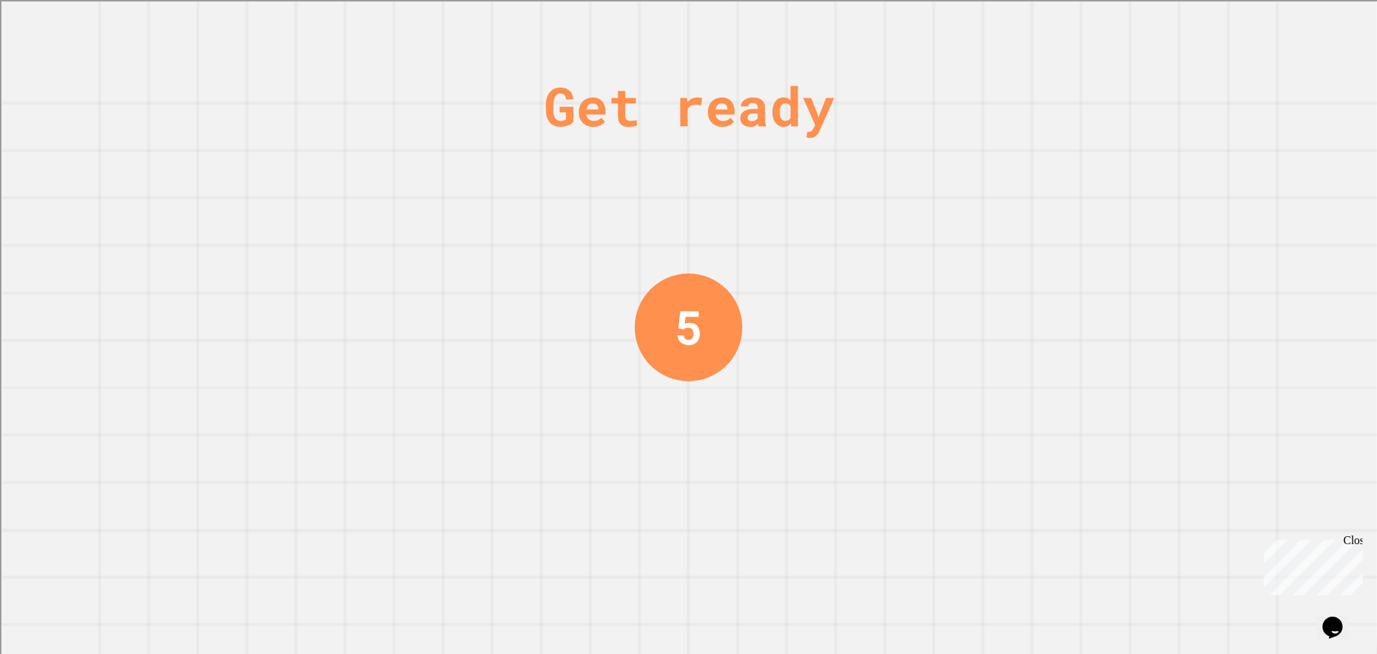
click at [548, 292] on div "Get ready 5" at bounding box center [688, 327] width 1377 height 654
click at [555, 291] on div "Get ready 5" at bounding box center [688, 327] width 1377 height 654
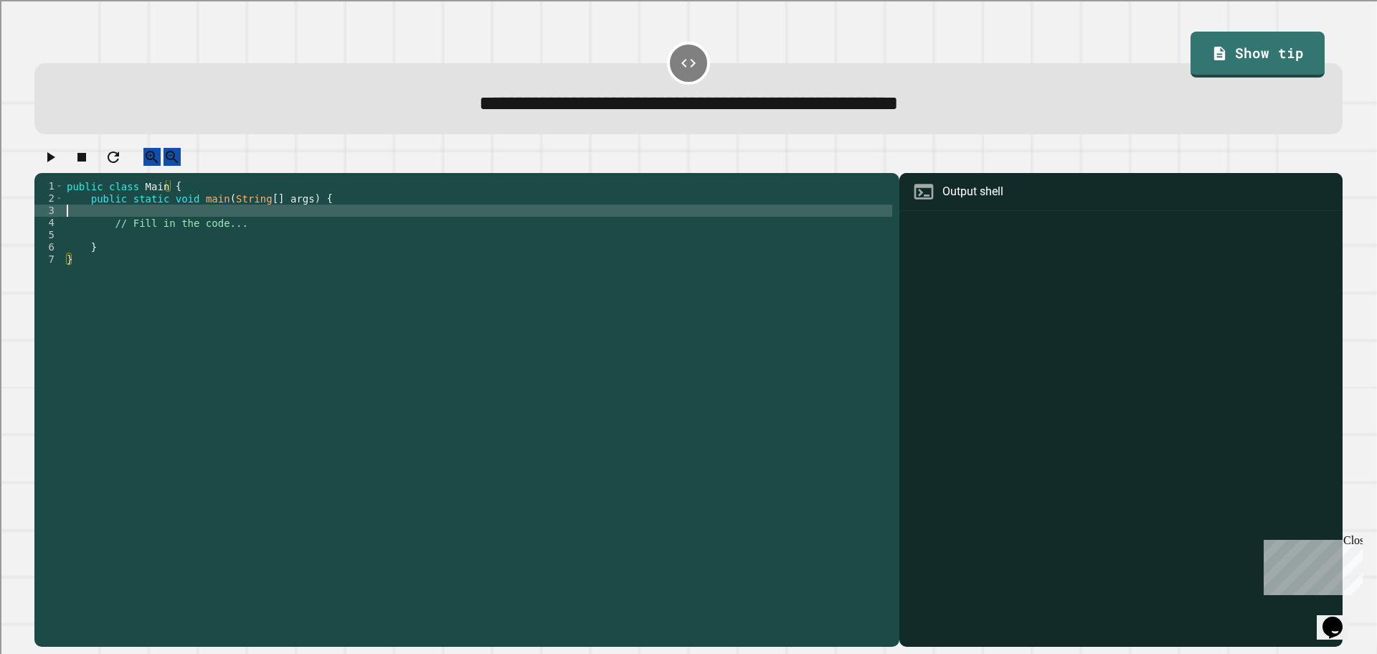
click at [197, 230] on div "public class Main { public static void main ( String [ ] args ) { // Fill in th…" at bounding box center [478, 399] width 829 height 439
click at [268, 230] on div "public class Main { public static void main ( String [ ] args ) { // Fill in th…" at bounding box center [478, 399] width 829 height 439
click at [265, 232] on div "public class Main { public static void main ( String [ ] args ) { // Fill in th…" at bounding box center [478, 399] width 829 height 439
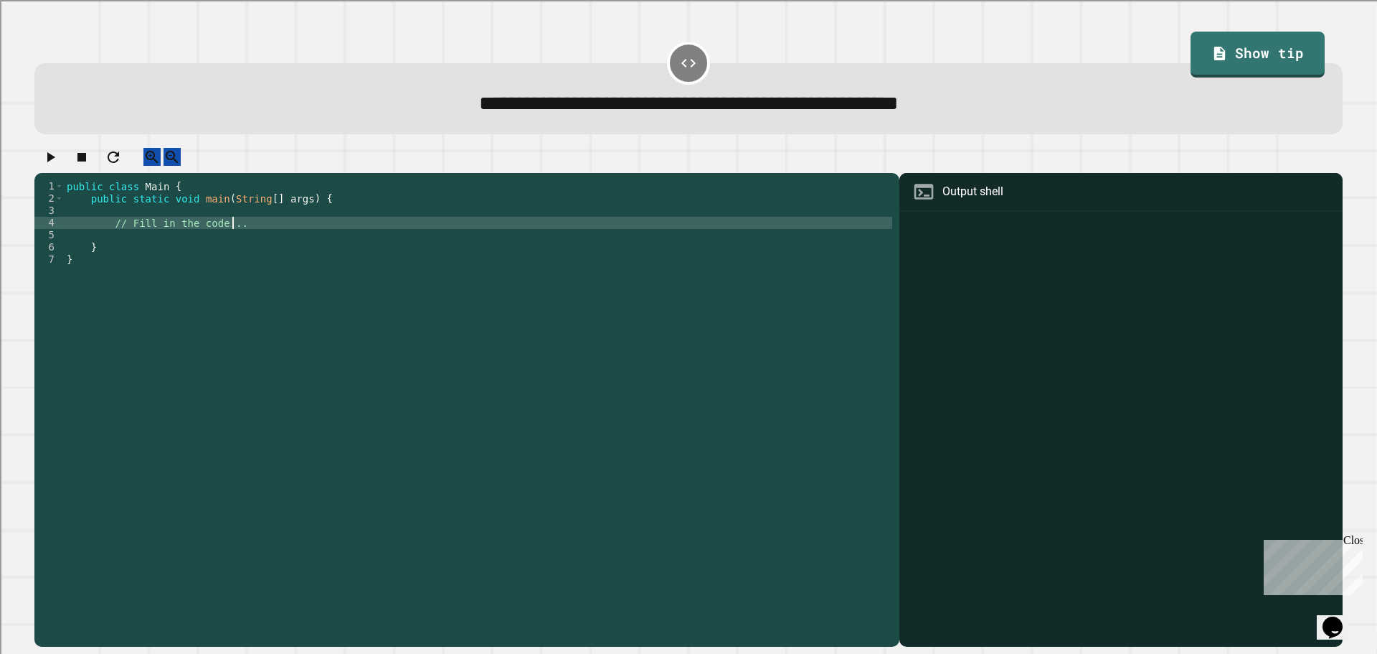
type textarea "**********"
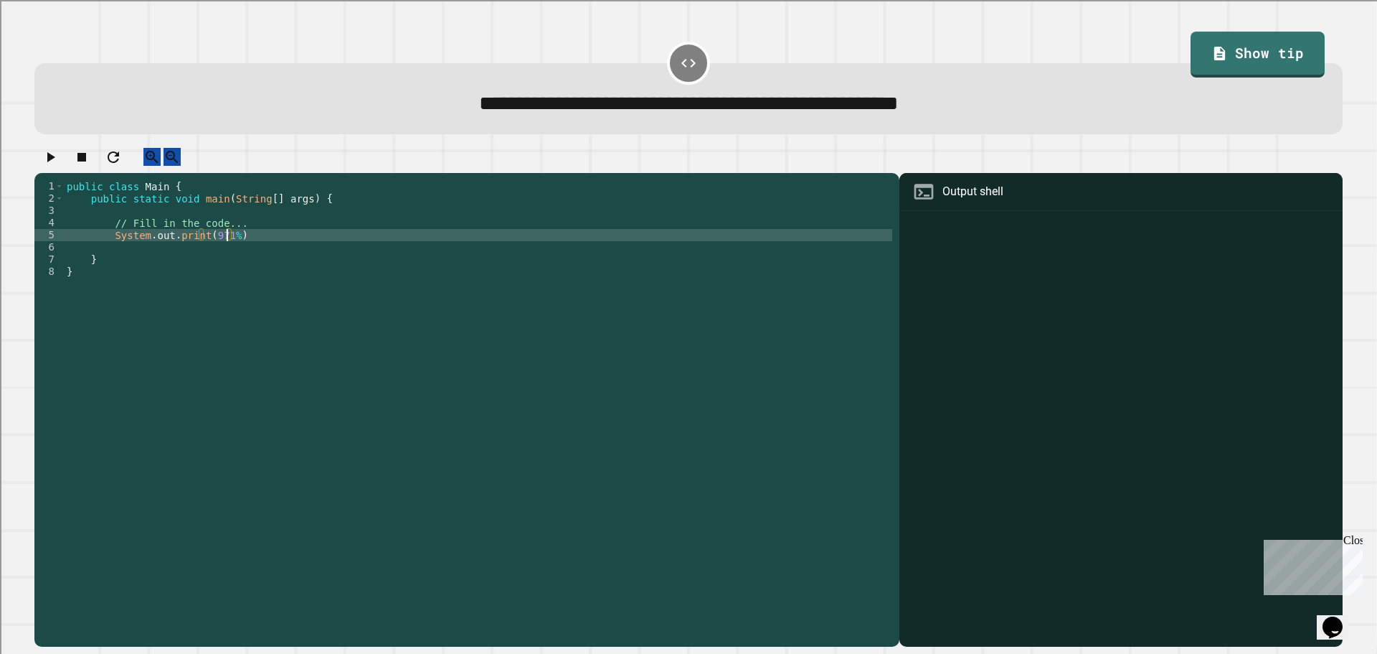
scroll to position [0, 11]
click at [255, 250] on div "public class Main { public static void main ( String [ ] args ) { // Fill in th…" at bounding box center [478, 399] width 829 height 439
type textarea "**********"
click at [57, 159] on icon "button" at bounding box center [50, 156] width 17 height 17
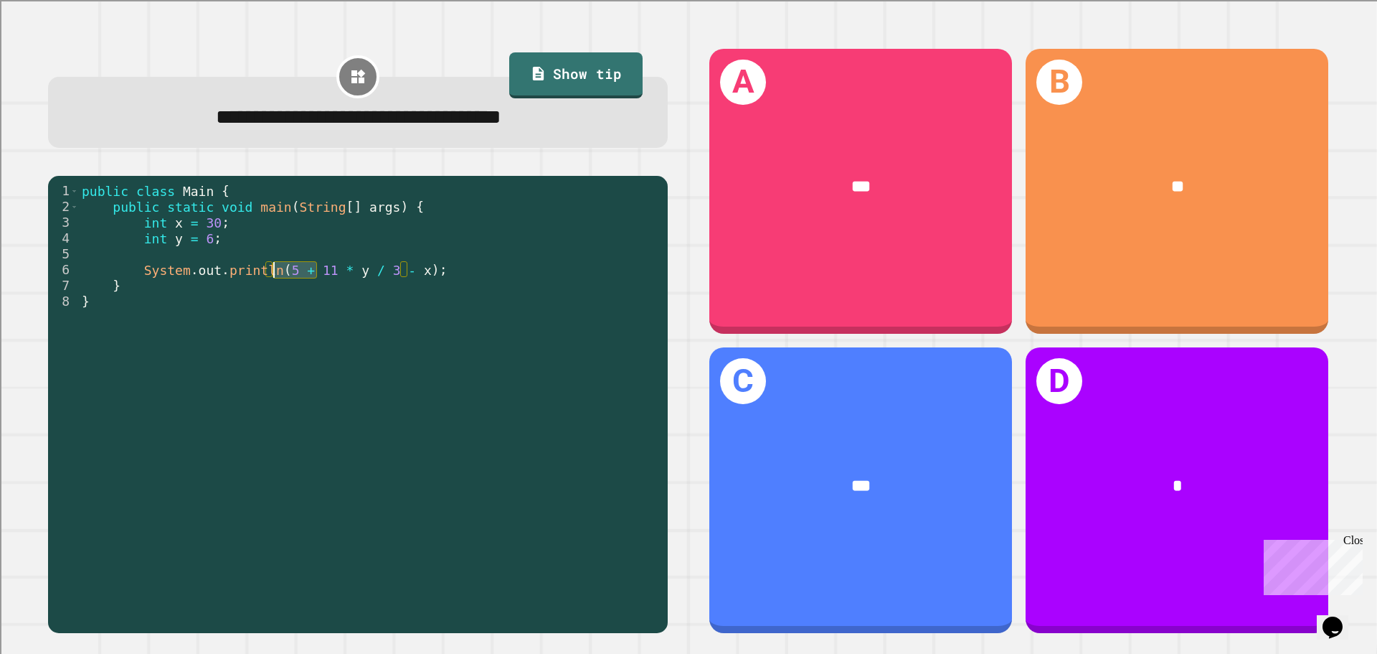
drag, startPoint x: 313, startPoint y: 269, endPoint x: 276, endPoint y: 268, distance: 37.3
click at [276, 268] on div "public class Main { public static void main ( String [ ] args ) { int x = 30 ; …" at bounding box center [370, 404] width 582 height 442
click at [321, 271] on div "public class Main { public static void main ( String [ ] args ) { int x = 30 ; …" at bounding box center [370, 404] width 582 height 442
click at [341, 270] on div "public class Main { public static void main ( String [ ] args ) { int x = 30 ; …" at bounding box center [370, 404] width 582 height 442
drag, startPoint x: 367, startPoint y: 277, endPoint x: 404, endPoint y: 273, distance: 36.8
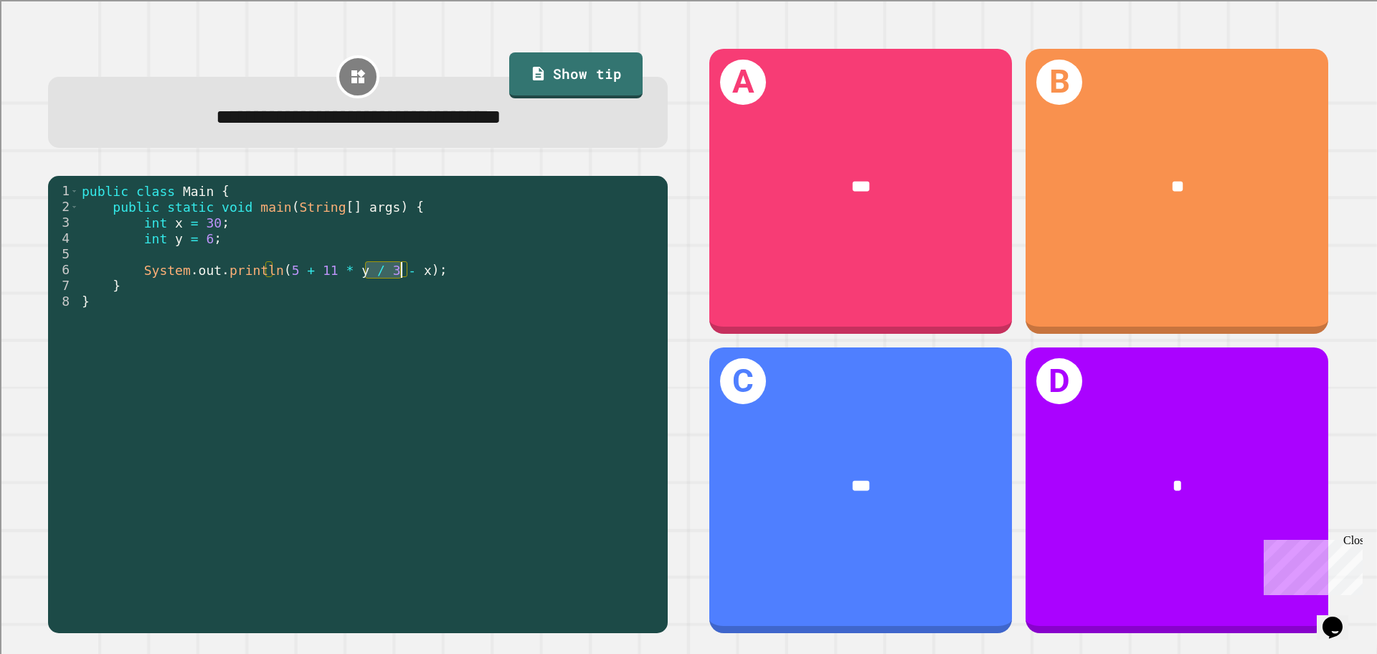
click at [404, 273] on div "public class Main { public static void main ( String [ ] args ) { int x = 30 ; …" at bounding box center [370, 404] width 582 height 442
drag, startPoint x: 315, startPoint y: 275, endPoint x: 275, endPoint y: 278, distance: 39.6
click at [275, 278] on div "public class Main { public static void main ( String [ ] args ) { int x = 30 ; …" at bounding box center [370, 404] width 582 height 442
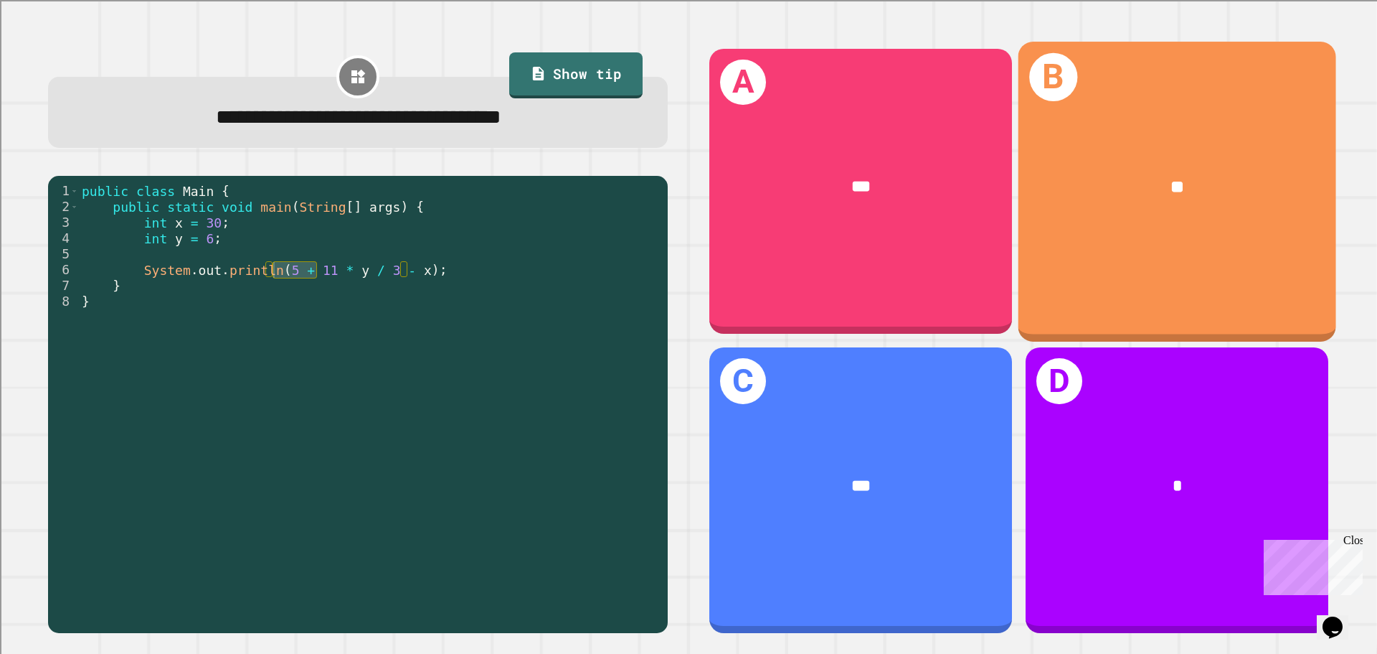
click at [1264, 242] on div "B **" at bounding box center [1178, 191] width 318 height 299
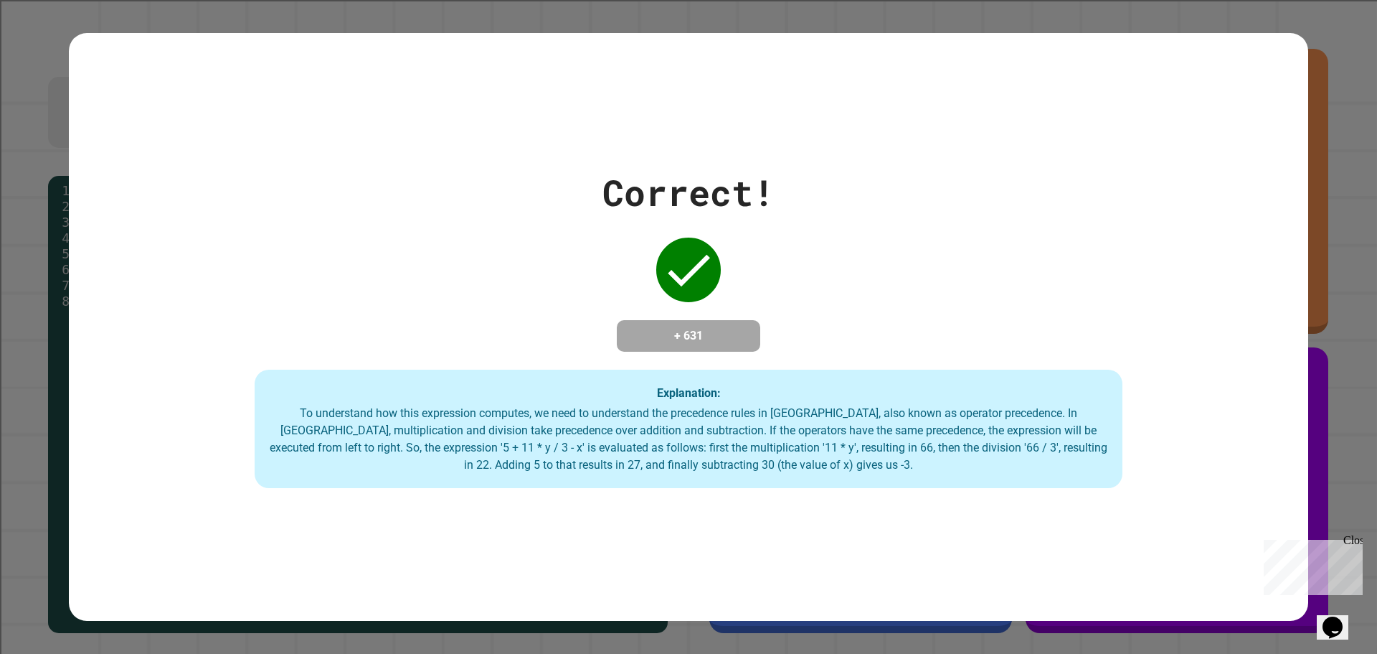
click at [1357, 540] on div "Close" at bounding box center [1353, 543] width 18 height 18
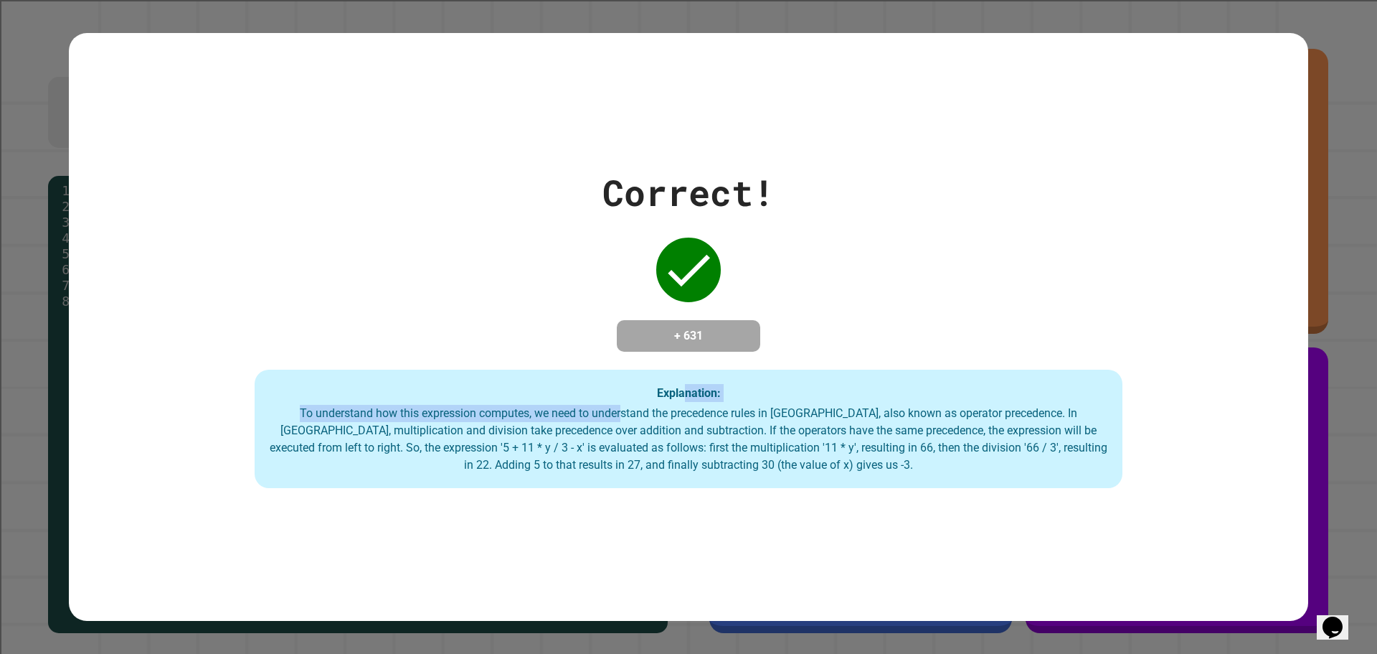
drag, startPoint x: 598, startPoint y: 410, endPoint x: 681, endPoint y: 392, distance: 85.1
click at [681, 392] on div "Explanation: To understand how this expression computes, we need to understand …" at bounding box center [689, 428] width 868 height 119
click at [795, 250] on div "Correct! + 631 Explanation: To understand how this expression computes, we need…" at bounding box center [689, 327] width 1240 height 323
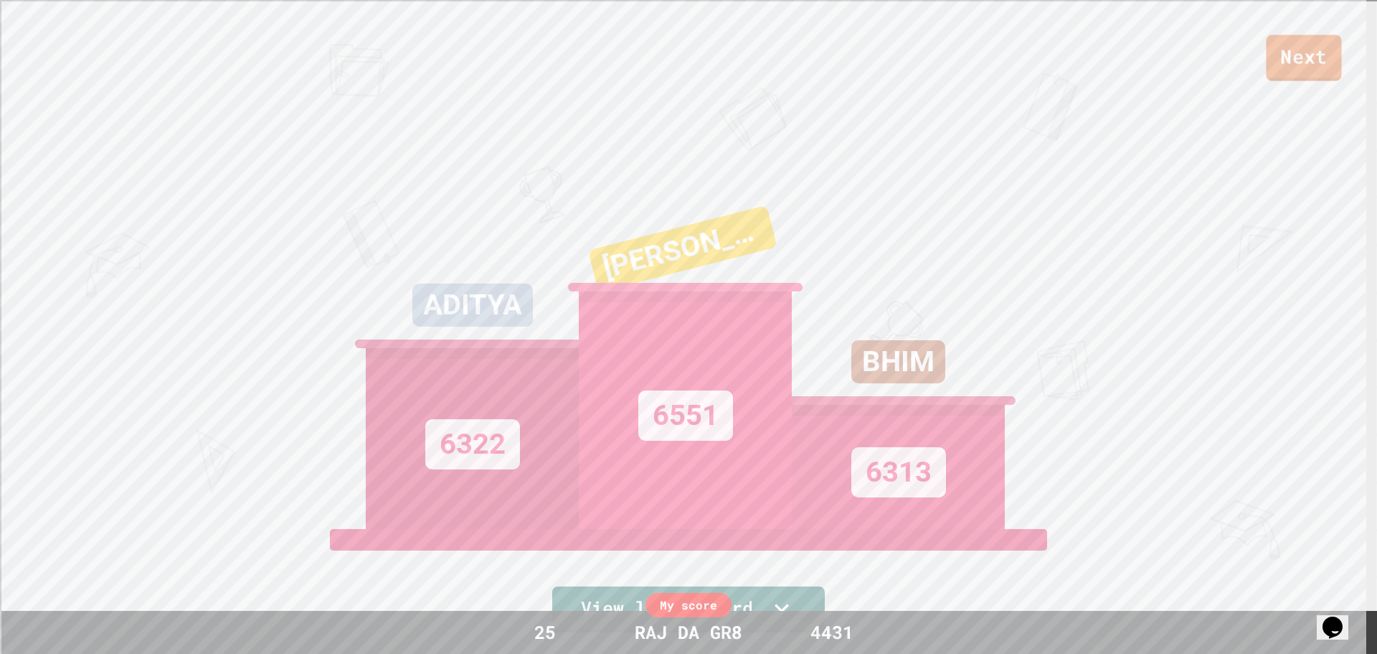
click at [1289, 24] on div "Next" at bounding box center [688, 40] width 1377 height 81
click at [1284, 60] on link "Next" at bounding box center [1304, 58] width 75 height 45
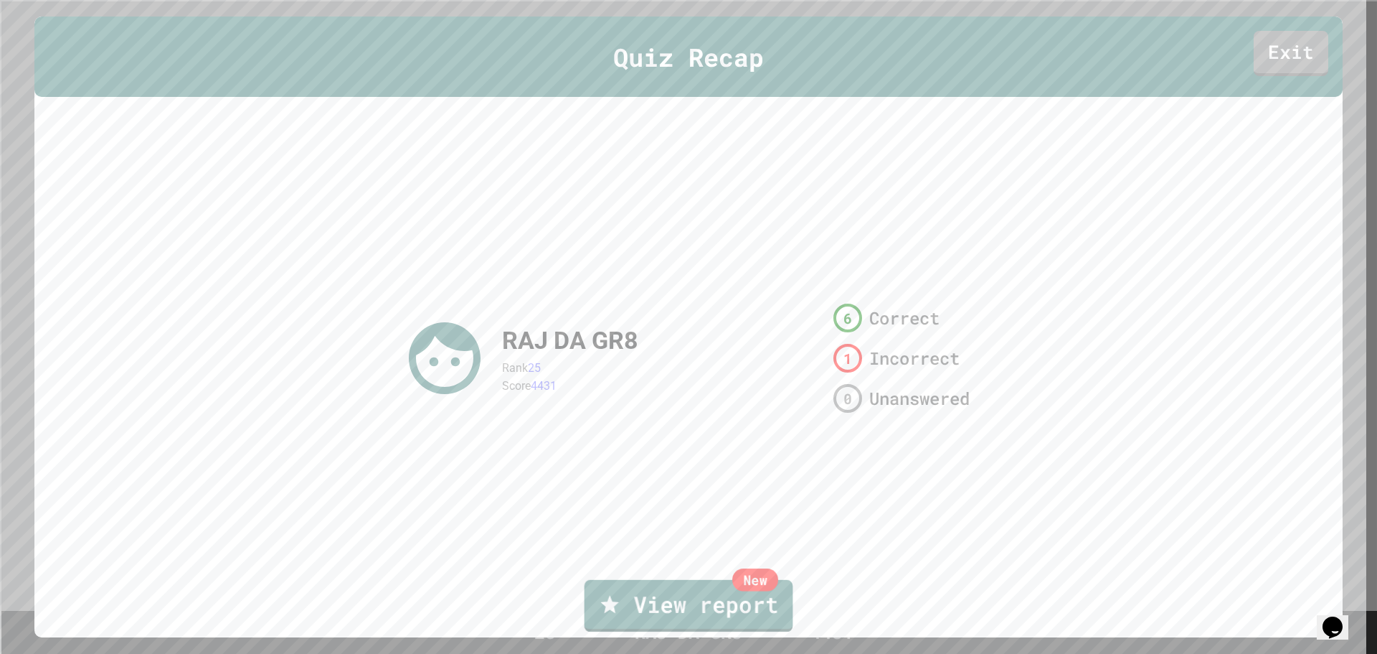
click at [712, 588] on link "New View report" at bounding box center [689, 606] width 209 height 52
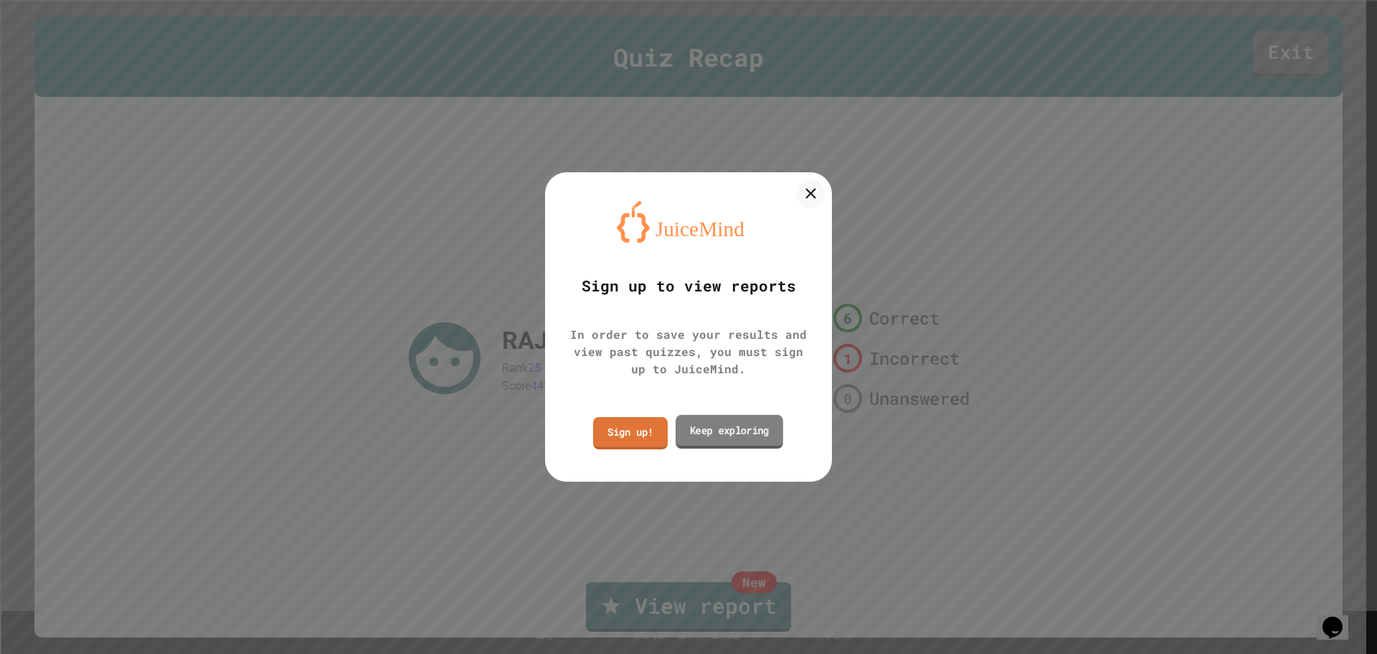
click at [721, 425] on link "Keep exploring" at bounding box center [730, 432] width 108 height 34
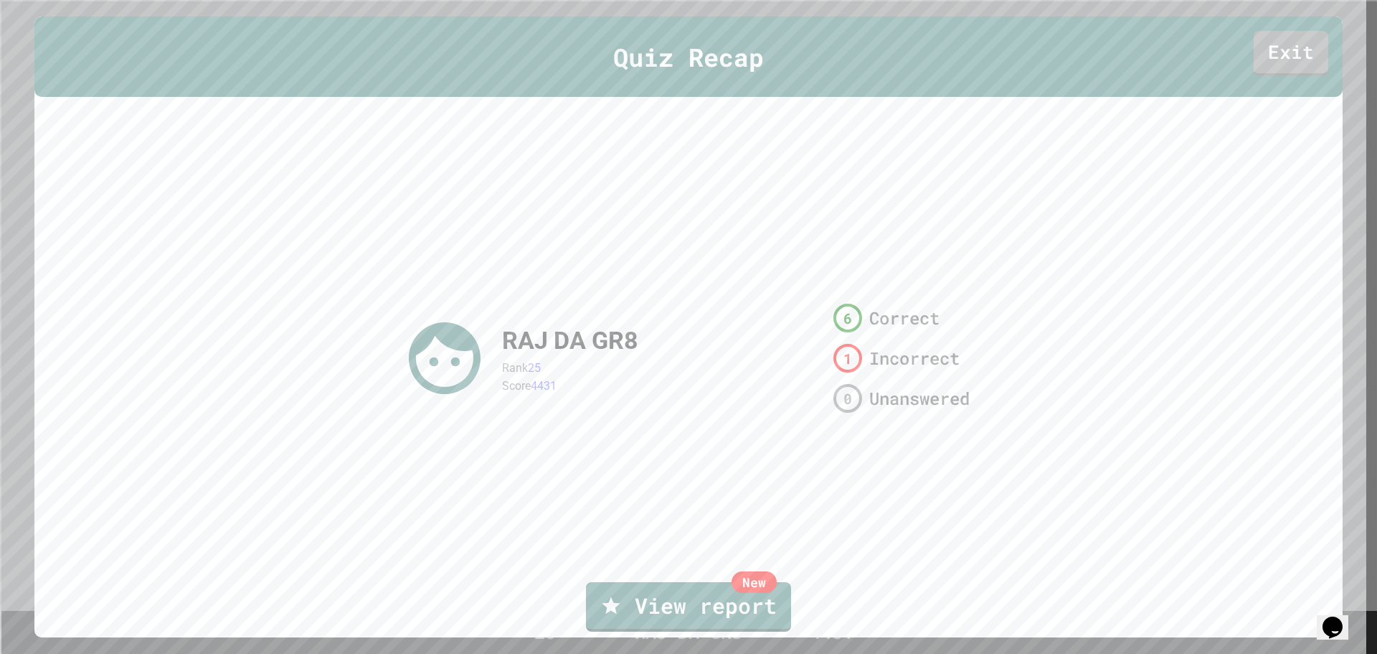
click at [1288, 75] on link "Exit" at bounding box center [1291, 53] width 75 height 45
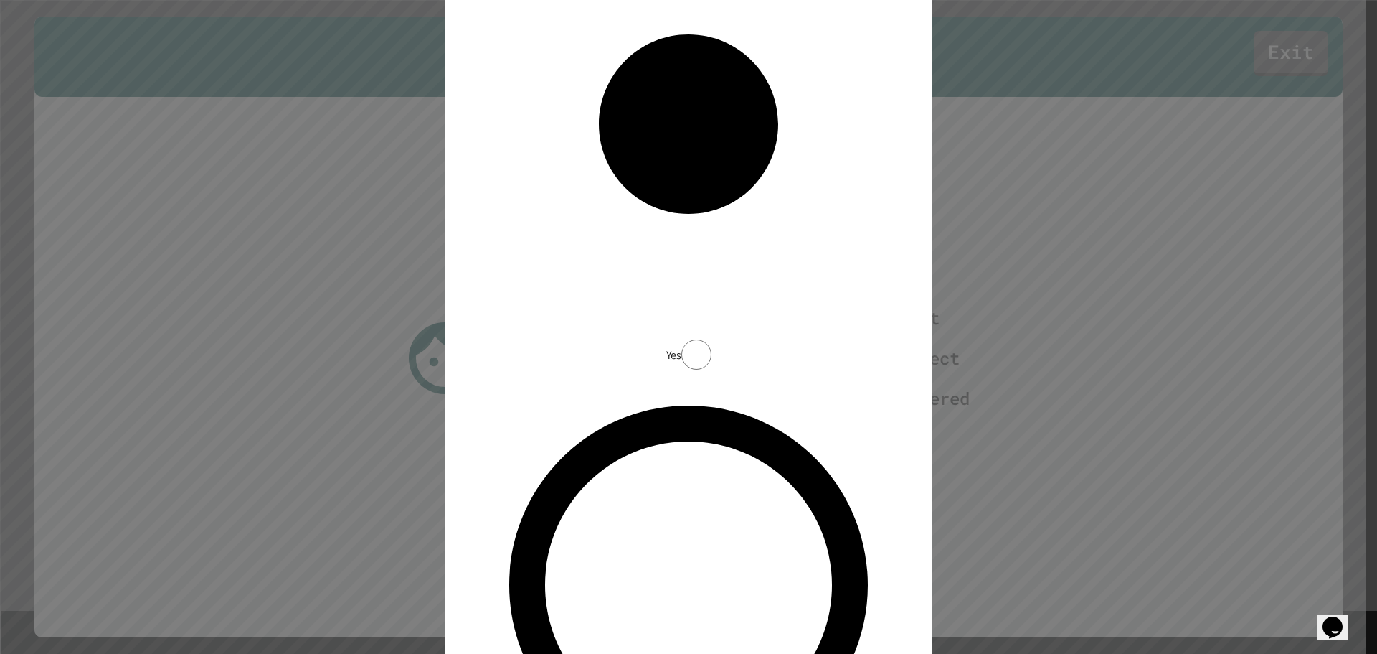
drag, startPoint x: 647, startPoint y: 431, endPoint x: 651, endPoint y: 420, distance: 12.0
